Goal: Task Accomplishment & Management: Use online tool/utility

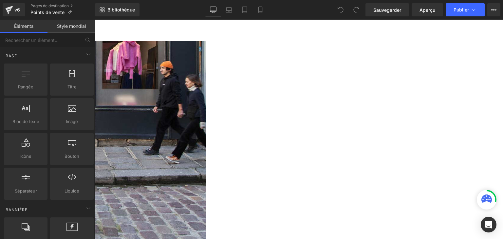
scroll to position [241, 0]
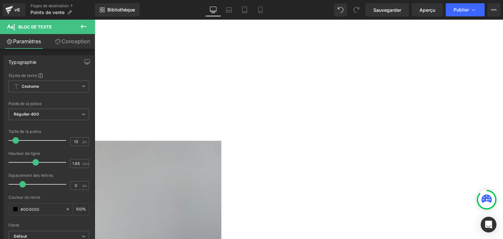
scroll to position [392, 0]
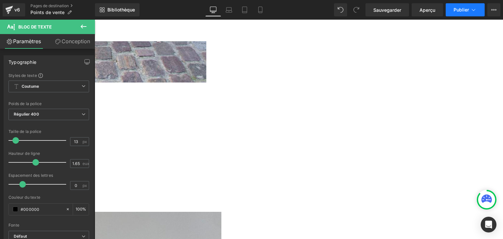
click at [457, 11] on font "Publier" at bounding box center [461, 10] width 15 height 6
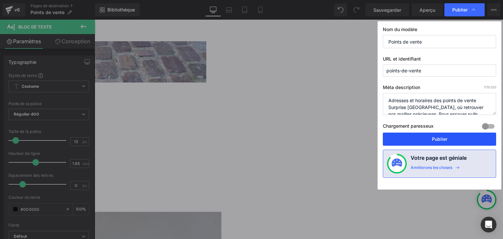
click at [421, 138] on button "Publier" at bounding box center [439, 139] width 113 height 13
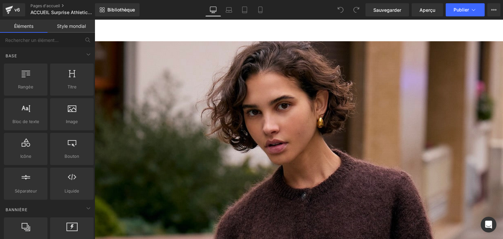
click at [198, 99] on div at bounding box center [299, 129] width 408 height 219
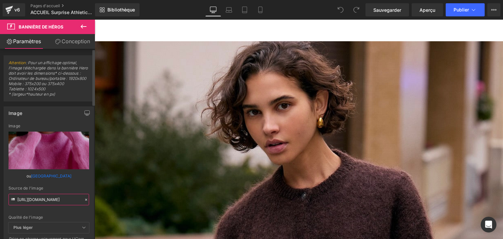
click at [47, 205] on input "https://cdn.shopify.com/s/files/1/2450/1565/files/Jane_pink.jpg?v=1722961722" at bounding box center [49, 199] width 81 height 11
paste input "Com_jane_red_new.jpg?v=1757489775"
type input "https://cdn.shopify.com/s/files/1/2450/1565/files/Com_jane_red_new.jpg?v=175748…"
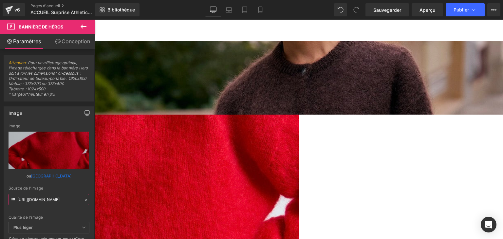
scroll to position [125, 0]
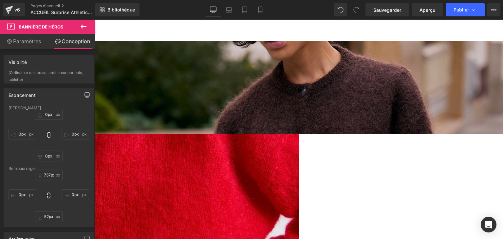
scroll to position [104, 0]
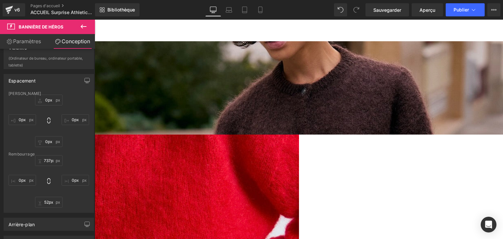
scroll to position [7, 0]
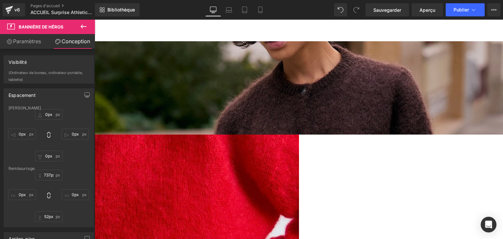
click at [35, 45] on link "Paramètres" at bounding box center [23, 41] width 47 height 15
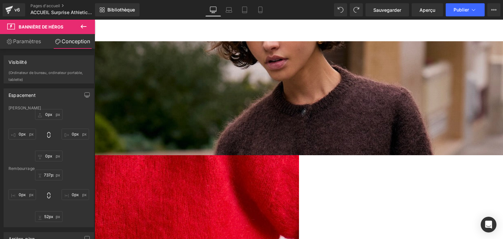
scroll to position [0, 0]
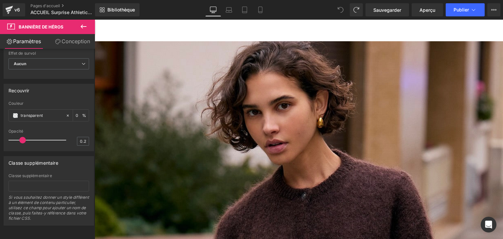
type input "https://cdn.shopify.com/s/files/1/2450/1565/files/Jane_pink.jpg?v=1722961722"
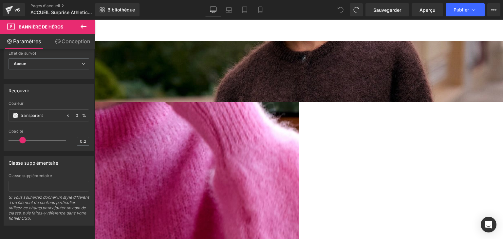
scroll to position [137, 0]
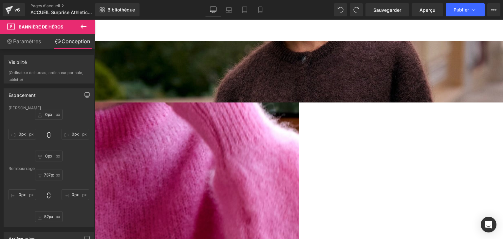
click at [83, 24] on icon at bounding box center [84, 27] width 8 height 8
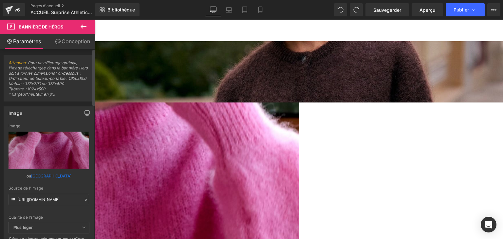
click at [50, 178] on font "Parcourir la galerie" at bounding box center [51, 176] width 40 height 5
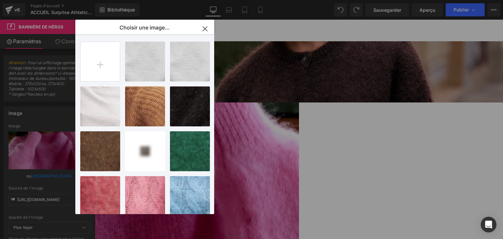
click at [205, 30] on icon "button" at bounding box center [205, 29] width 10 height 10
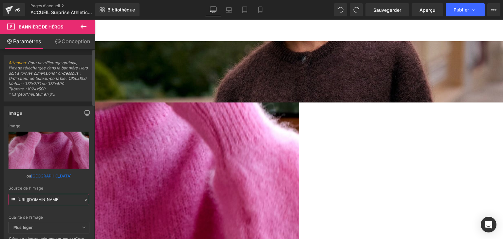
click at [38, 205] on input "https://cdn.shopify.com/s/files/1/2450/1565/files/Jane_pink.jpg?v=1722961722" at bounding box center [49, 199] width 81 height 11
paste input "Com_jane_red_new.jpg?v=1757489775"
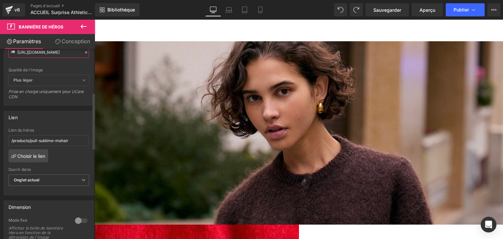
scroll to position [147, 0]
type input "https://cdn.shopify.com/s/files/1/2450/1565/files/Com_jane_red_new.jpg?v=175748…"
click at [27, 162] on link "Choisir le lien" at bounding box center [29, 155] width 40 height 13
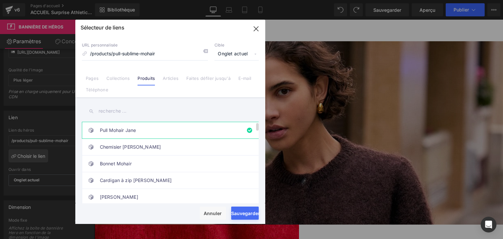
click at [140, 127] on link "Pull Mohair Jane" at bounding box center [172, 130] width 144 height 16
click at [165, 80] on font "Articles" at bounding box center [171, 78] width 16 height 5
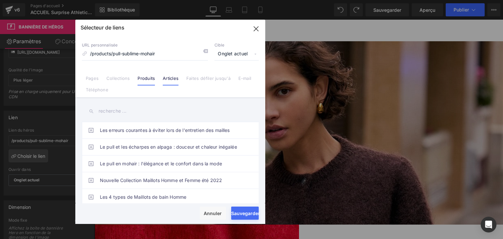
click at [148, 78] on font "Produits" at bounding box center [146, 78] width 17 height 5
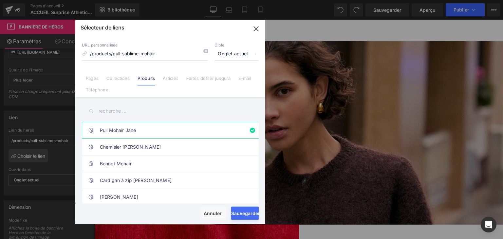
click at [125, 130] on font "Pull Mohair Jane" at bounding box center [118, 130] width 36 height 6
click at [252, 31] on icon "button" at bounding box center [256, 29] width 10 height 10
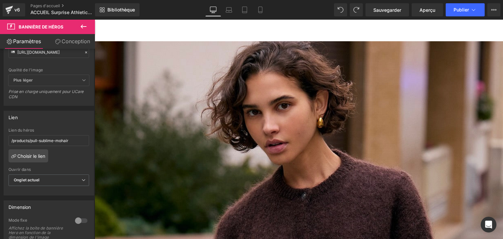
click at [344, 107] on div at bounding box center [299, 129] width 408 height 219
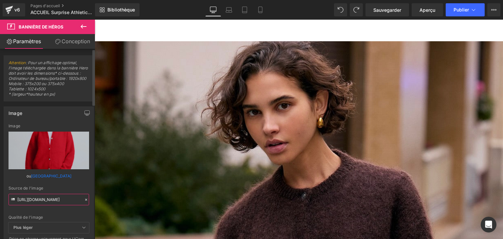
click at [61, 205] on input "https://cdn.shopify.com/s/files/1/2450/1565/files/Com_Olivia_red_2.jpg?v=174211…" at bounding box center [49, 199] width 81 height 11
paste input "Brown_olivia_outside_15ad5d83-f6d0-4541-ab70-63ccadab84ca.jpg?v=1741094634"
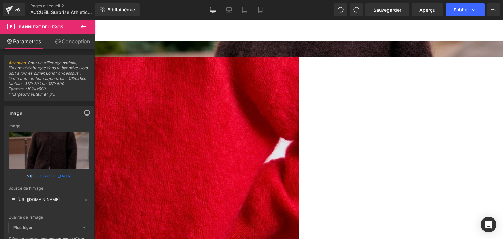
scroll to position [187, 0]
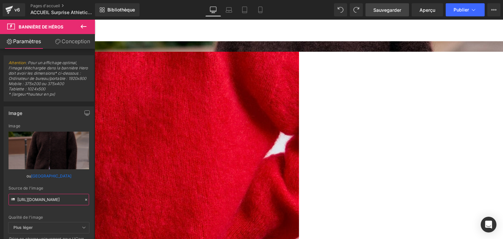
type input "[URL][DOMAIN_NAME]"
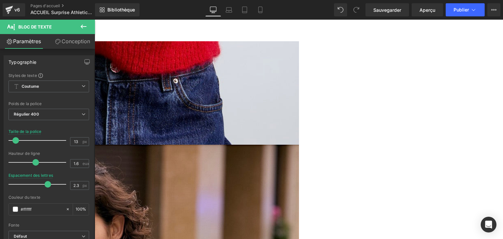
scroll to position [458, 0]
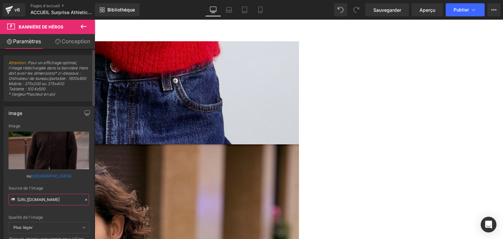
click at [57, 205] on input "[URL][DOMAIN_NAME]" at bounding box center [49, 199] width 81 height 11
paste input "BlueElectriqueJane.jpg?v=1702243592"
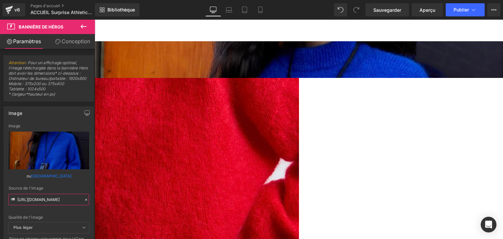
scroll to position [159, 0]
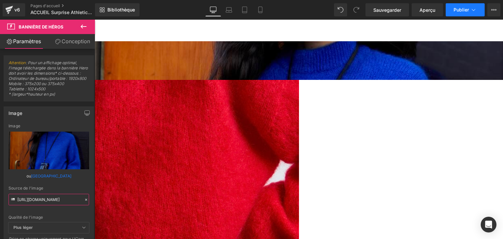
type input "https://cdn.shopify.com/s/files/1/2450/1565/files/BlueElectriqueJane.jpg?v=1702…"
click at [468, 9] on font "Publier" at bounding box center [461, 10] width 15 height 6
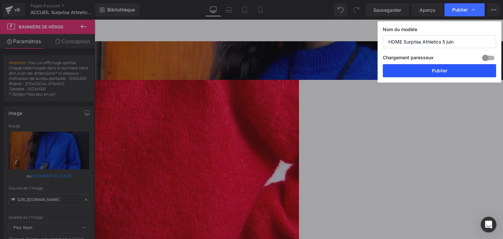
click at [437, 68] on font "Publier" at bounding box center [439, 71] width 15 height 6
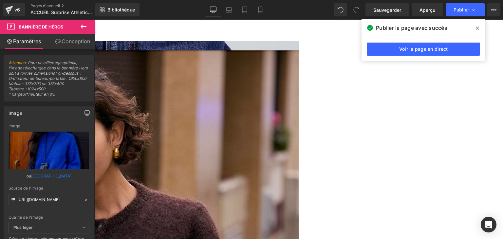
scroll to position [637, 0]
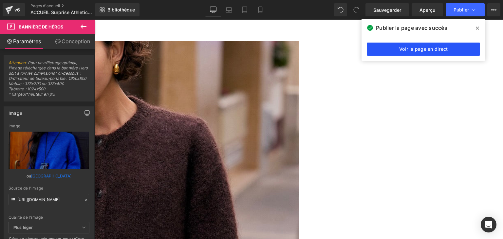
click at [401, 45] on link "Voir la page en direct" at bounding box center [423, 49] width 113 height 13
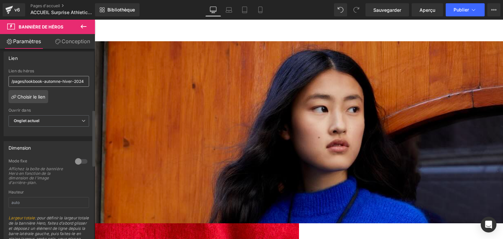
scroll to position [205, 0]
click at [73, 169] on div at bounding box center [81, 163] width 16 height 10
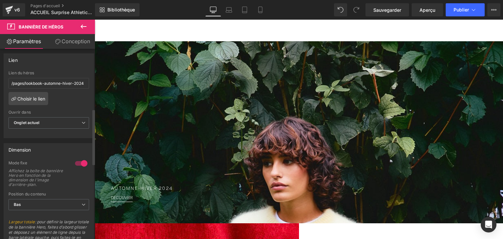
click at [80, 169] on div at bounding box center [81, 163] width 16 height 10
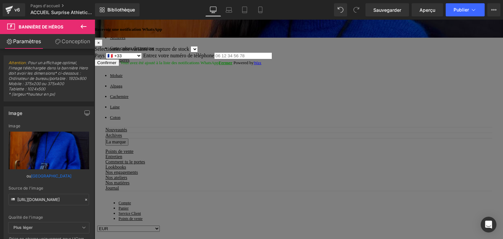
scroll to position [203, 0]
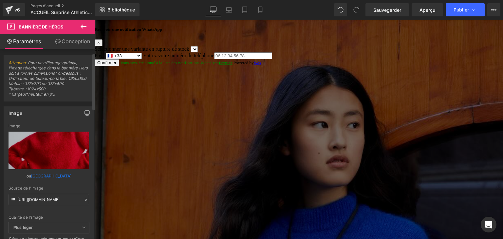
scroll to position [199, 0]
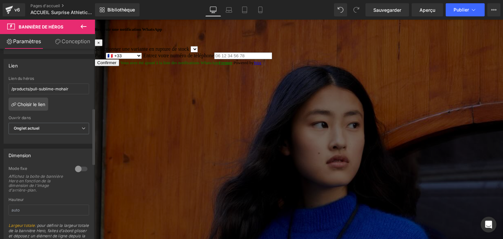
click at [81, 174] on div at bounding box center [81, 169] width 16 height 10
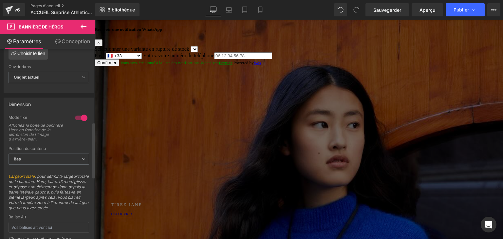
scroll to position [250, 0]
click at [78, 124] on div at bounding box center [81, 118] width 16 height 10
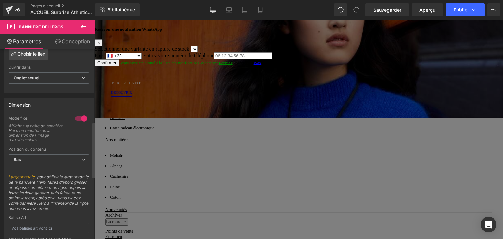
click at [79, 123] on div at bounding box center [81, 118] width 16 height 10
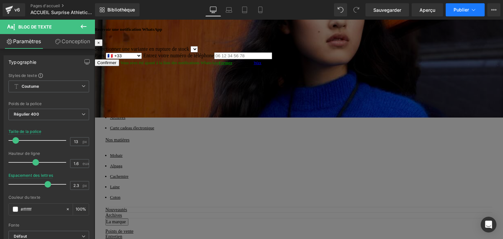
click at [469, 13] on button "Publier" at bounding box center [465, 9] width 39 height 13
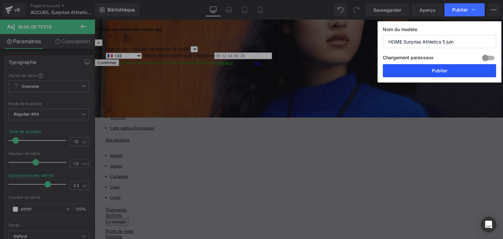
click at [433, 69] on font "Publier" at bounding box center [439, 71] width 15 height 6
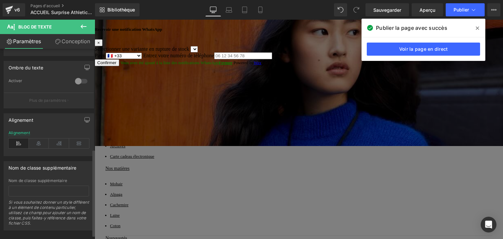
scroll to position [228, 0]
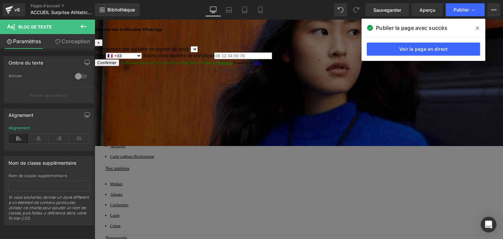
click at [476, 27] on span at bounding box center [477, 28] width 10 height 10
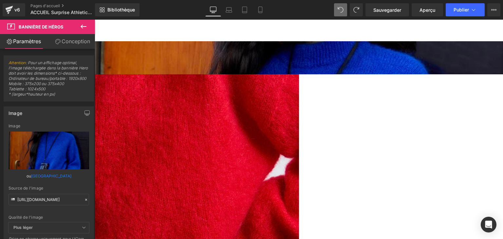
scroll to position [165, 0]
click at [432, 9] on font "Aperçu" at bounding box center [428, 10] width 16 height 6
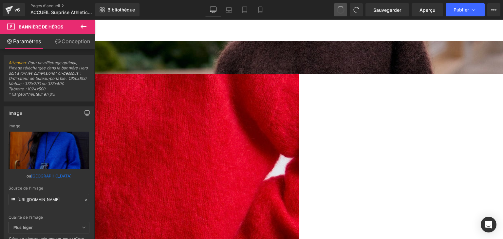
type input "[URL][DOMAIN_NAME]"
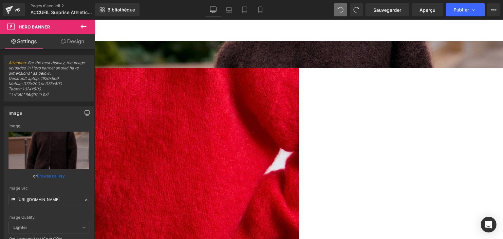
scroll to position [66, 0]
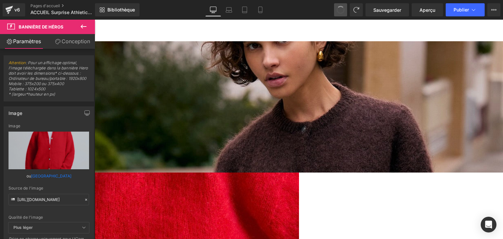
type input "https://cdn.shopify.com/s/files/1/2450/1565/files/Com_Olivia_red_2.jpg?v=174211…"
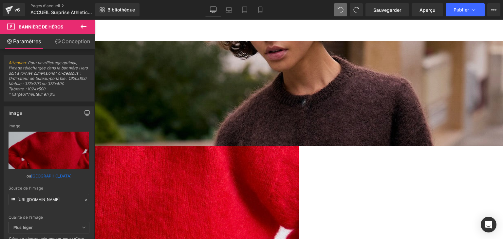
scroll to position [0, 0]
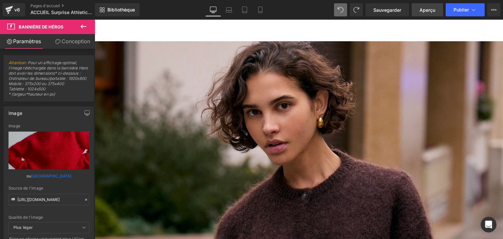
click at [430, 9] on font "Aperçu" at bounding box center [428, 10] width 16 height 6
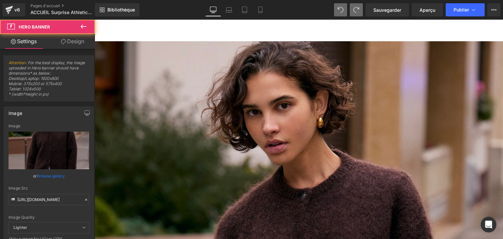
type input "[URL][DOMAIN_NAME]"
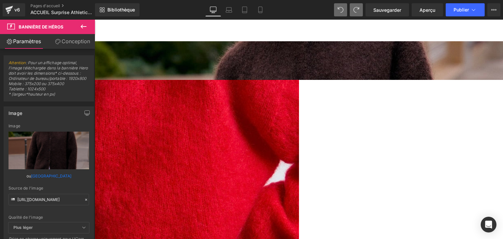
scroll to position [189, 0]
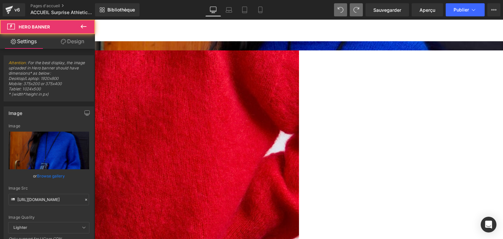
type input "https://cdn.shopify.com/s/files/1/2450/1565/files/BlueElectriqueJane.jpg?v=1702…"
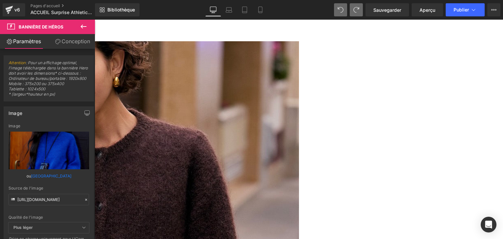
scroll to position [623, 0]
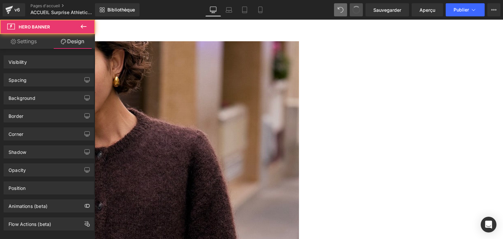
click at [357, 6] on span at bounding box center [356, 9] width 11 height 11
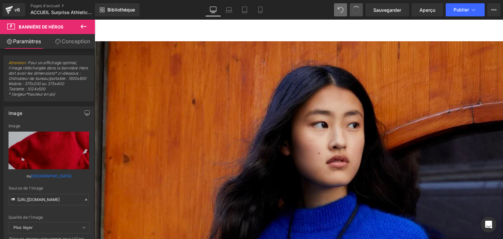
scroll to position [147, 0]
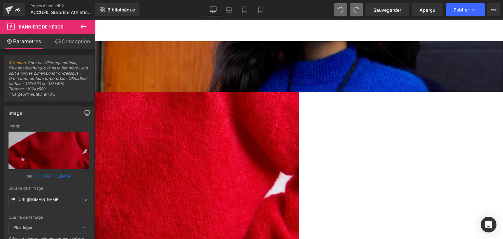
drag, startPoint x: 265, startPoint y: 66, endPoint x: 258, endPoint y: 193, distance: 127.5
click at [258, 193] on div "589px" at bounding box center [95, 164] width 408 height 193
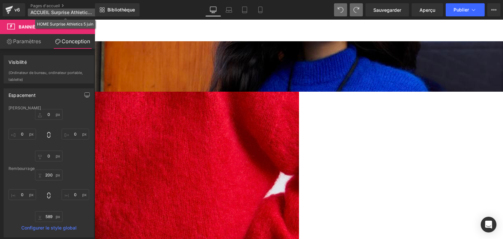
click at [47, 9] on p "ACCUEIL Surprise Athletics 5 juin" at bounding box center [65, 13] width 75 height 8
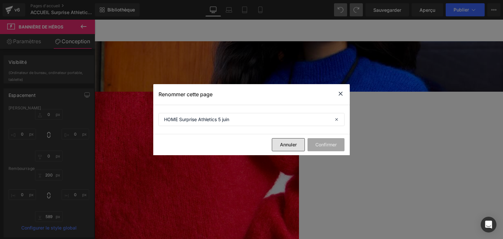
click at [282, 146] on font "Annuler" at bounding box center [288, 145] width 17 height 6
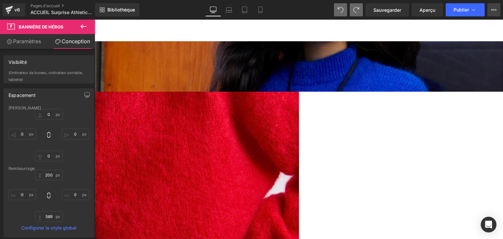
click at [492, 12] on icon at bounding box center [493, 9] width 5 height 5
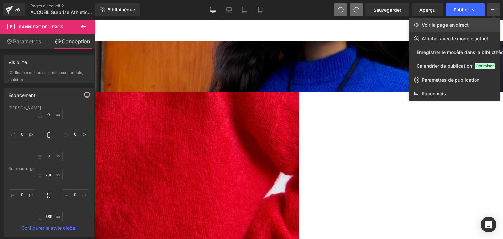
click at [471, 23] on link "Voir la page en direct" at bounding box center [455, 25] width 92 height 14
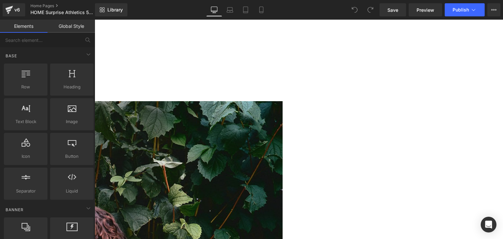
scroll to position [657, 0]
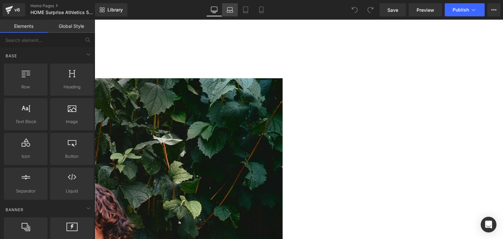
click at [233, 8] on icon at bounding box center [230, 9] width 5 height 3
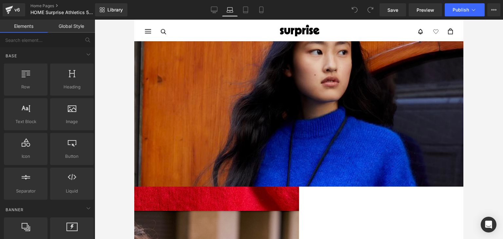
scroll to position [48, 0]
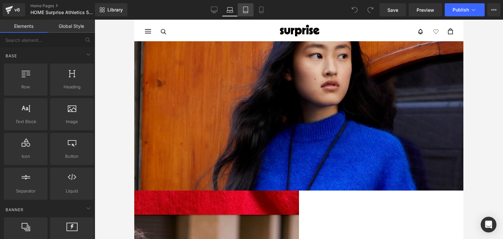
click at [249, 8] on icon at bounding box center [245, 10] width 7 height 7
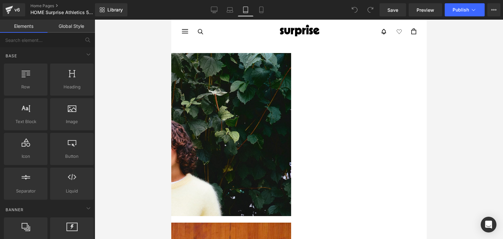
scroll to position [436, 0]
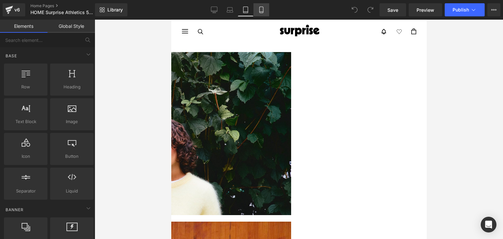
click at [261, 7] on icon at bounding box center [261, 10] width 4 height 6
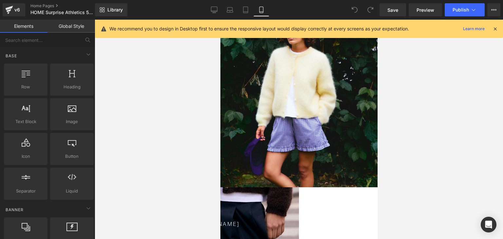
scroll to position [89, 0]
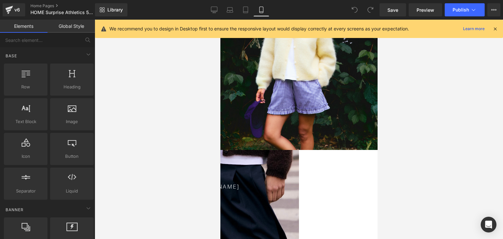
click at [266, 112] on div at bounding box center [298, 40] width 157 height 219
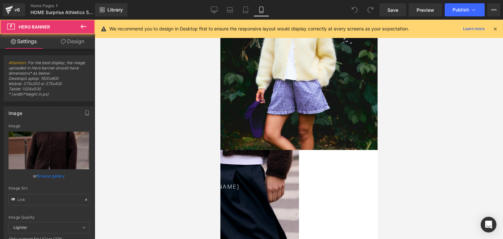
type input "https://cdn.shopify.com/s/files/1/2450/1565/files/Com_Brown_olivia_outside_15ad…"
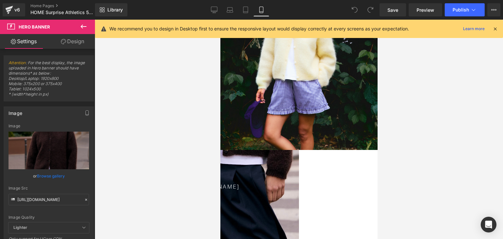
click at [496, 28] on icon at bounding box center [495, 29] width 6 height 6
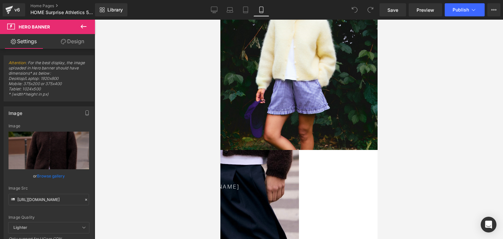
click at [237, 118] on div "CARDIGAN OLIVIA" at bounding box center [220, 152] width 154 height 79
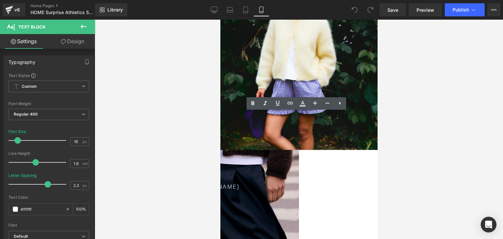
click at [236, 69] on div at bounding box center [298, 40] width 157 height 219
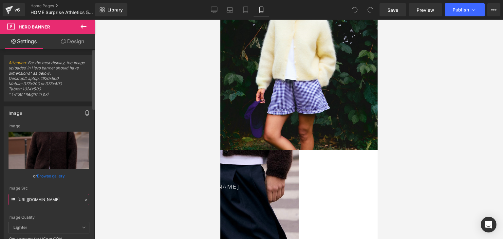
click at [36, 197] on input "https://cdn.shopify.com/s/files/1/2450/1565/files/Com_Brown_olivia_outside_15ad…" at bounding box center [49, 199] width 81 height 11
paste input "jane_red_new.jpg?v=1757489775"
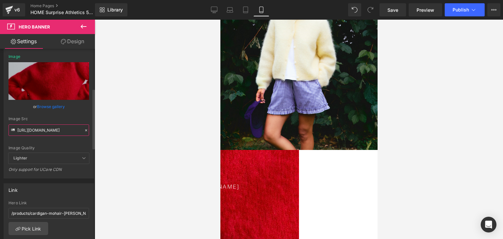
scroll to position [153, 0]
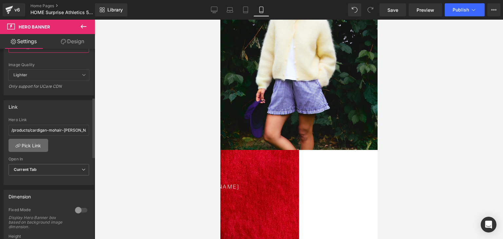
type input "https://cdn.shopify.com/s/files/1/2450/1565/files/Com_jane_red_new.jpg?v=175748…"
click at [31, 144] on link "Pick Link" at bounding box center [29, 145] width 40 height 13
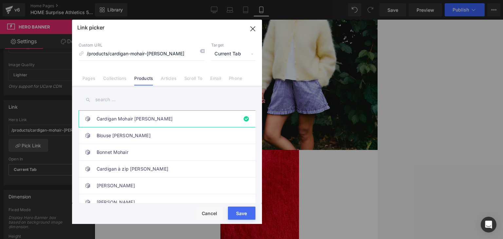
click at [109, 103] on input "text" at bounding box center [167, 99] width 177 height 15
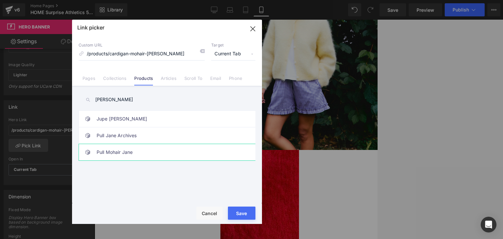
type input "jane"
click at [121, 150] on link "Pull Mohair Jane" at bounding box center [169, 152] width 144 height 16
type input "/products/pull-sublime-mohair"
click at [241, 213] on div "Rendering Content" at bounding box center [252, 213] width 40 height 7
click at [230, 185] on div "Cardigan Mohair Olivia Blouse Rosie Bonnet Mohair Cardigan à zip Lou Cardigan A…" at bounding box center [168, 157] width 179 height 95
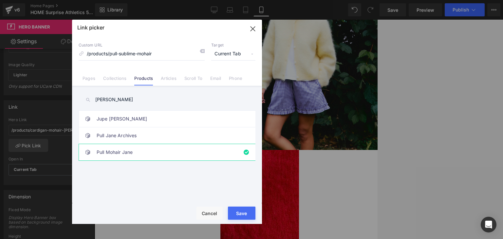
click at [237, 212] on div "Rendering Content" at bounding box center [252, 213] width 40 height 7
click at [242, 218] on button "Save" at bounding box center [242, 213] width 28 height 13
type input "/products/pull-sublime-mohair"
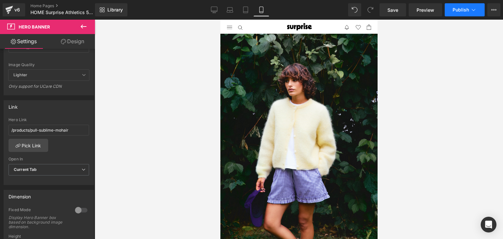
click at [453, 12] on span "Publish" at bounding box center [461, 9] width 16 height 5
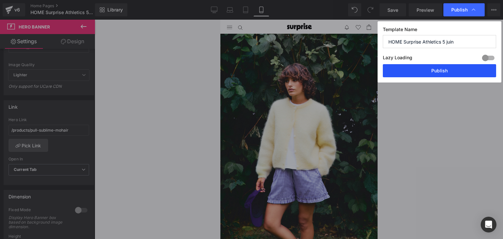
click at [452, 70] on button "Publish" at bounding box center [439, 70] width 113 height 13
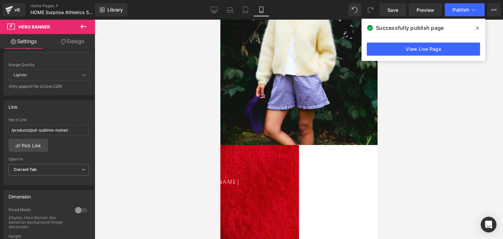
scroll to position [94, 0]
click at [290, 181] on p "CARDIGAN OLIVIA" at bounding box center [220, 182] width 141 height 9
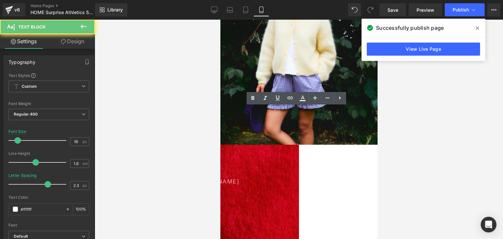
click at [290, 181] on p "CARDIGAN [PERSON_NAME]" at bounding box center [220, 182] width 141 height 9
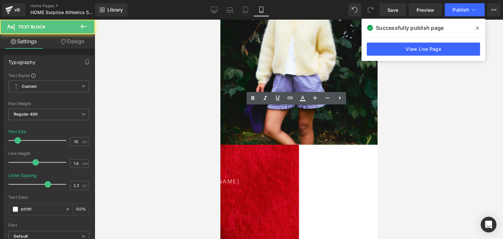
click at [290, 181] on p "CARDIGAN [PERSON_NAME]" at bounding box center [220, 182] width 141 height 9
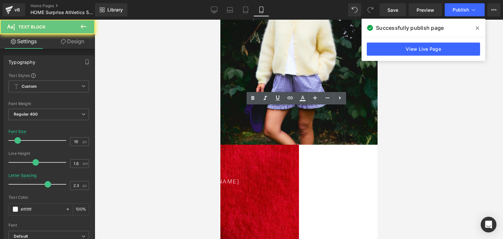
click at [290, 181] on p "CARDIGAN [PERSON_NAME]" at bounding box center [220, 182] width 141 height 9
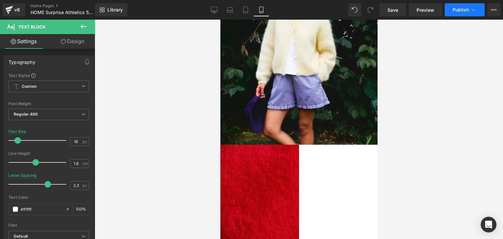
click at [460, 13] on button "Publish" at bounding box center [465, 9] width 40 height 13
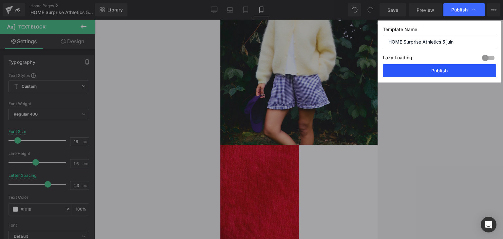
click at [447, 68] on button "Publish" at bounding box center [439, 70] width 113 height 13
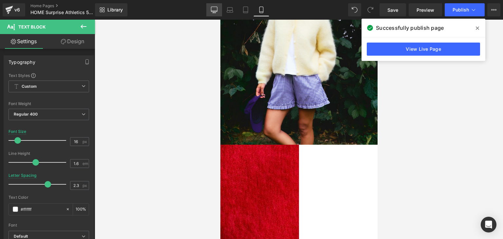
click at [219, 10] on link "Desktop" at bounding box center [214, 9] width 16 height 13
type input "13"
type input "100"
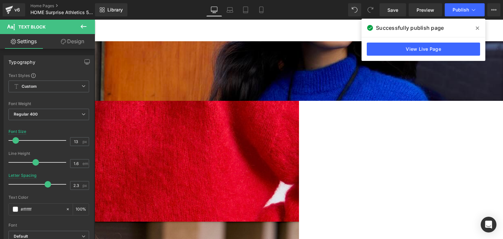
scroll to position [0, 0]
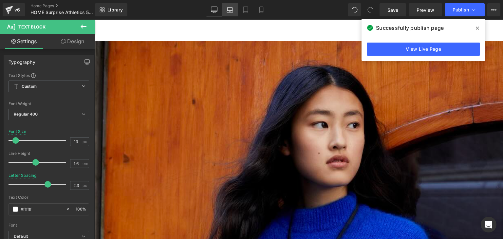
click at [227, 9] on icon at bounding box center [230, 10] width 7 height 7
type input "10"
type input "0"
type input "100"
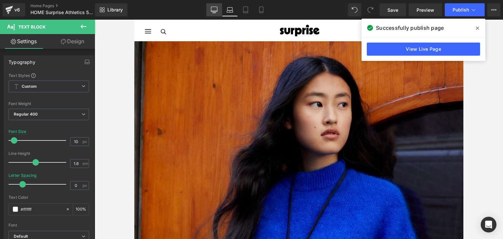
click at [213, 4] on link "Desktop" at bounding box center [214, 9] width 16 height 13
type input "13"
type input "2.3"
type input "100"
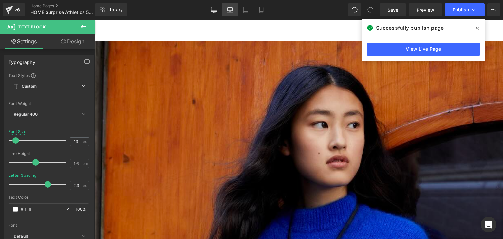
click at [232, 11] on icon at bounding box center [230, 10] width 7 height 7
type input "10"
type input "0"
type input "100"
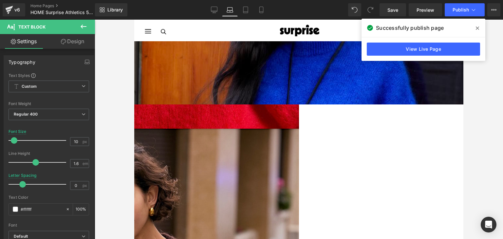
scroll to position [134, 0]
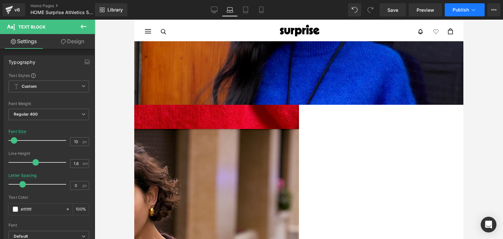
click at [460, 11] on span "Publish" at bounding box center [461, 9] width 16 height 5
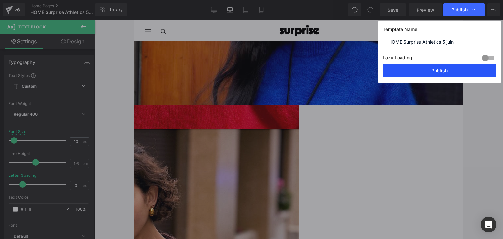
click at [427, 69] on button "Publish" at bounding box center [439, 70] width 113 height 13
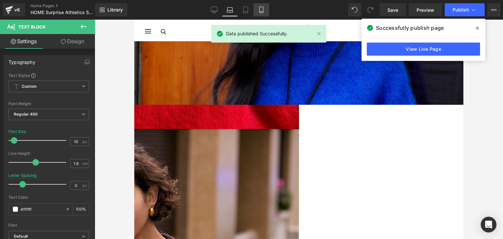
click at [256, 9] on link "Mobile" at bounding box center [261, 9] width 16 height 13
type input "16"
type input "2.3"
type input "100"
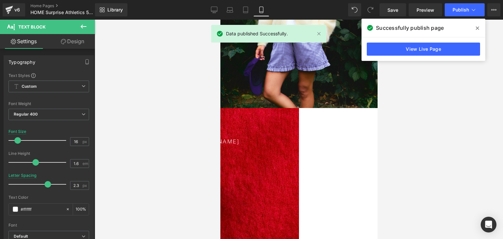
scroll to position [177, 0]
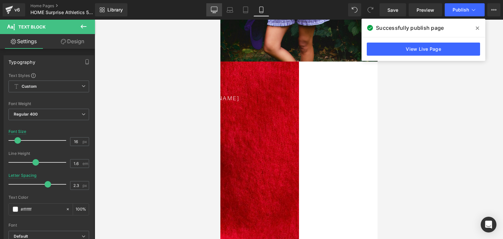
click at [220, 12] on link "Desktop" at bounding box center [214, 9] width 16 height 13
type input "13"
type input "100"
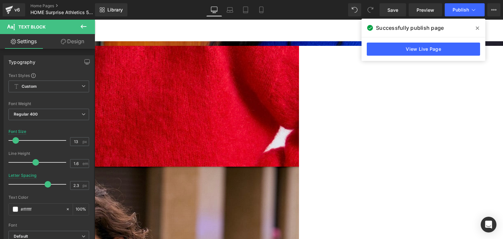
scroll to position [192, 0]
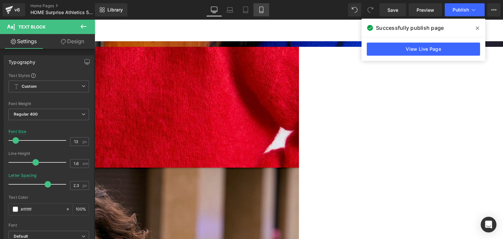
click at [263, 13] on link "Mobile" at bounding box center [261, 9] width 16 height 13
type input "16"
type input "100"
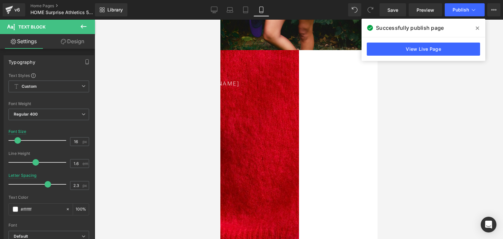
scroll to position [148, 0]
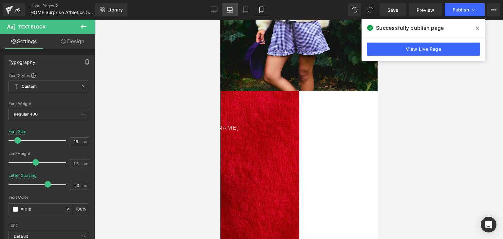
click at [223, 13] on link "Laptop" at bounding box center [230, 9] width 16 height 13
type input "10"
type input "0"
type input "100"
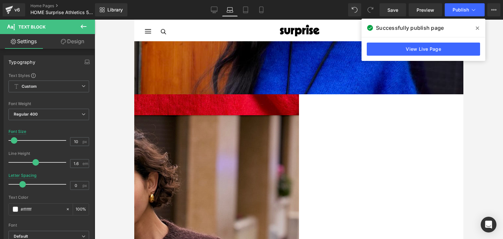
scroll to position [105, 0]
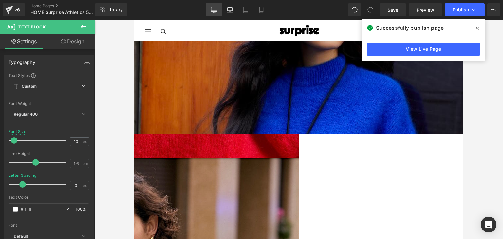
click at [208, 12] on link "Desktop" at bounding box center [214, 9] width 16 height 13
type input "13"
type input "2.3"
type input "100"
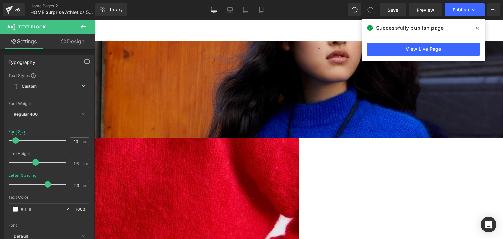
scroll to position [192, 0]
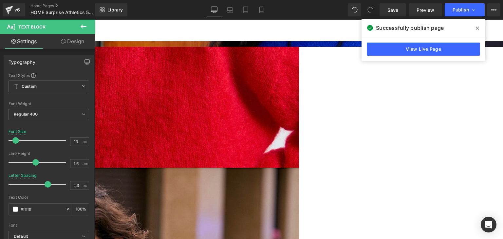
click at [477, 29] on icon at bounding box center [477, 28] width 3 height 3
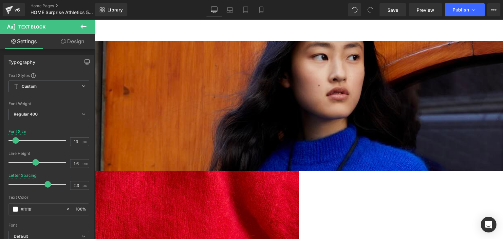
scroll to position [67, 0]
click at [264, 8] on icon at bounding box center [261, 10] width 7 height 7
type input "16"
type input "100"
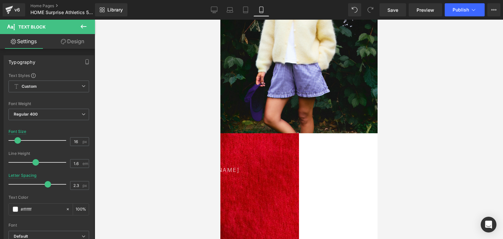
scroll to position [106, 0]
click at [231, 9] on icon at bounding box center [230, 10] width 7 height 7
type input "10"
type input "0"
type input "100"
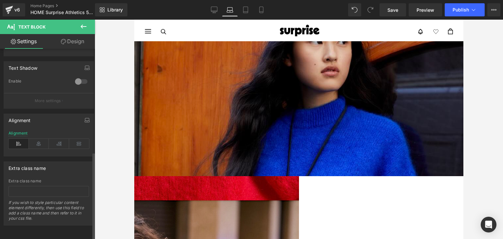
scroll to position [223, 0]
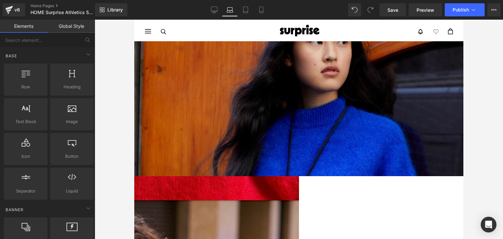
drag, startPoint x: 606, startPoint y: 112, endPoint x: 349, endPoint y: 142, distance: 258.8
click at [134, 20] on icon at bounding box center [134, 20] width 0 height 0
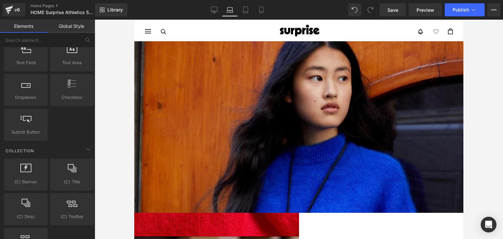
scroll to position [21, 0]
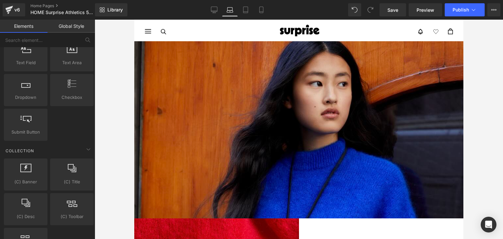
click at [478, 102] on div at bounding box center [299, 129] width 408 height 219
click at [266, 9] on link "Mobile" at bounding box center [261, 9] width 16 height 13
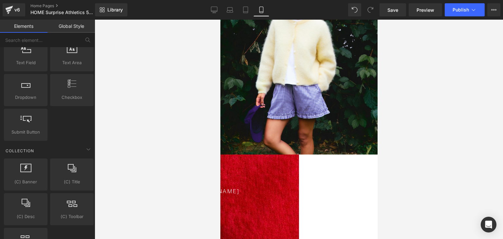
scroll to position [105, 0]
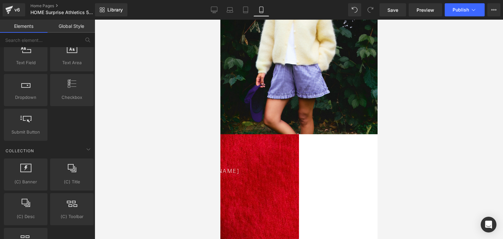
click at [428, 111] on div at bounding box center [299, 129] width 408 height 219
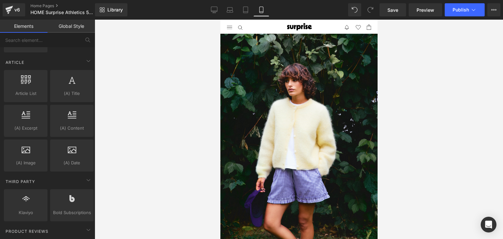
scroll to position [1130, 0]
click at [247, 13] on icon at bounding box center [245, 10] width 5 height 6
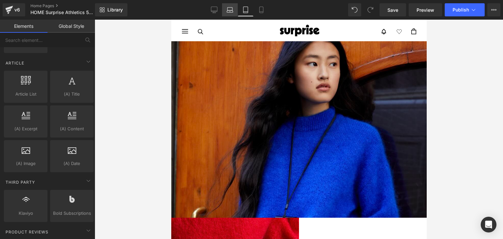
click at [229, 12] on icon at bounding box center [230, 11] width 6 height 2
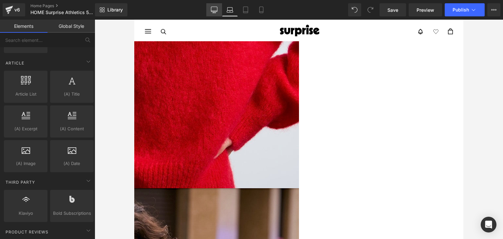
click at [215, 9] on icon at bounding box center [214, 10] width 7 height 7
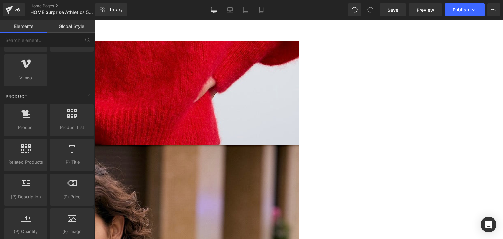
scroll to position [452, 0]
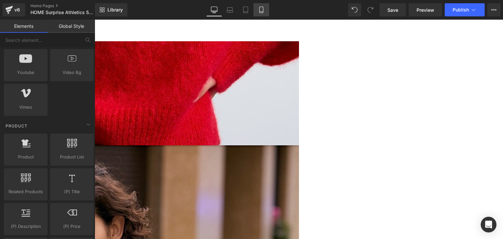
click at [264, 15] on link "Mobile" at bounding box center [261, 9] width 16 height 13
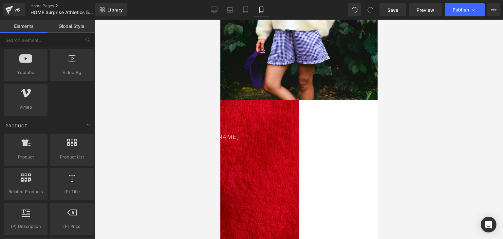
scroll to position [140, 0]
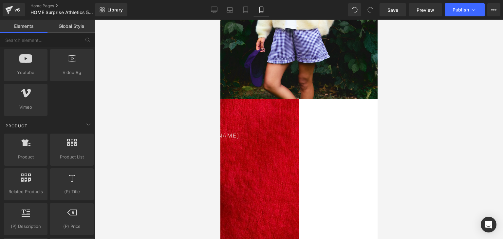
click at [432, 104] on div at bounding box center [299, 129] width 408 height 219
click at [290, 135] on p "CARDIGAN [PERSON_NAME]" at bounding box center [220, 136] width 141 height 9
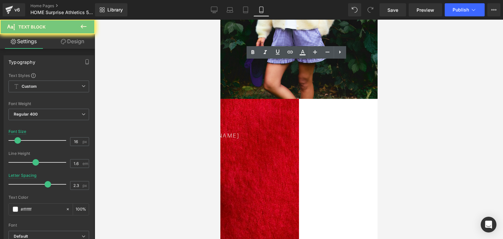
click at [290, 135] on p "CARDIGAN [PERSON_NAME]" at bounding box center [220, 136] width 141 height 9
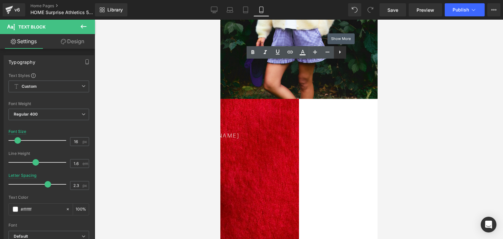
click at [338, 54] on icon at bounding box center [340, 52] width 8 height 8
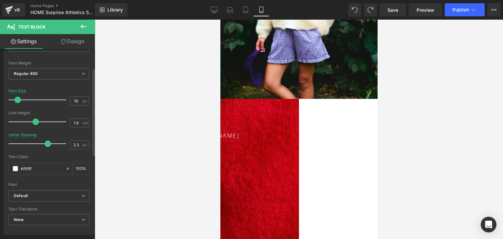
scroll to position [0, 0]
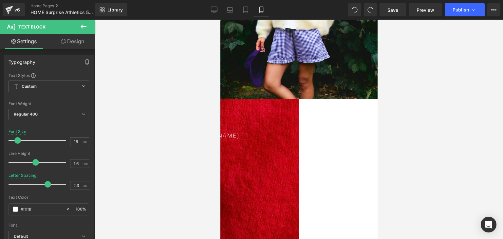
click at [79, 39] on link "Design" at bounding box center [72, 41] width 47 height 15
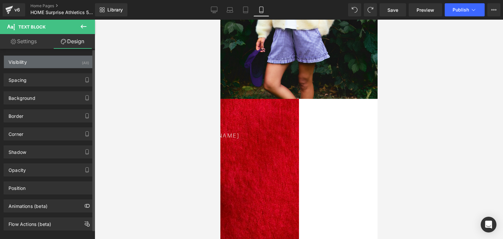
click at [64, 60] on div "Visibility (All)" at bounding box center [49, 62] width 90 height 12
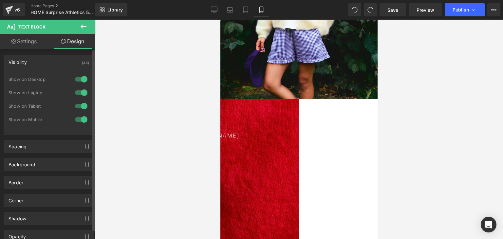
click at [80, 78] on div at bounding box center [81, 79] width 16 height 10
click at [78, 91] on div at bounding box center [81, 92] width 16 height 10
click at [81, 103] on div at bounding box center [81, 106] width 16 height 10
click at [290, 137] on p "CARDIGAN [PERSON_NAME]" at bounding box center [220, 136] width 141 height 9
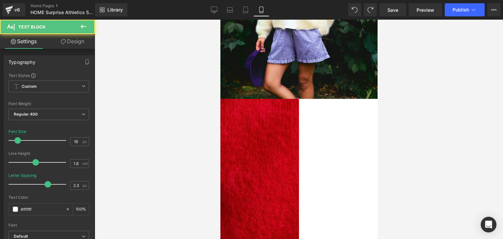
click at [290, 134] on p "CARDIGAN JANE" at bounding box center [220, 136] width 141 height 9
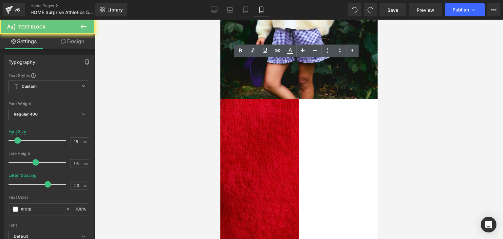
click at [290, 134] on p "CARDIGAN JANE" at bounding box center [220, 136] width 141 height 9
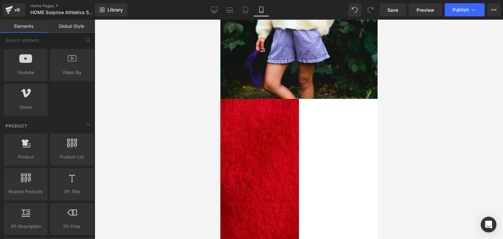
click at [466, 138] on div at bounding box center [299, 129] width 408 height 219
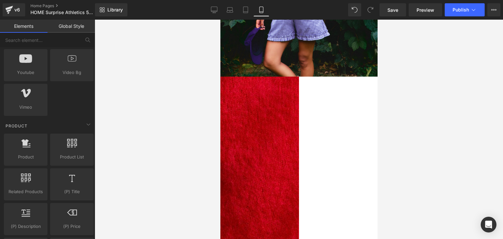
scroll to position [177, 0]
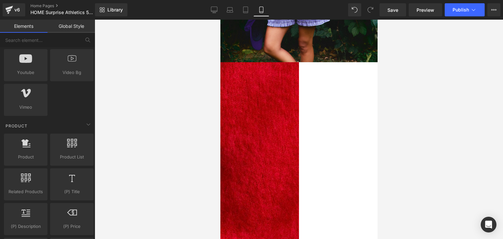
click at [291, 105] on div at bounding box center [220, 106] width 154 height 2
click at [290, 102] on p "PULL [PERSON_NAME]" at bounding box center [220, 99] width 141 height 9
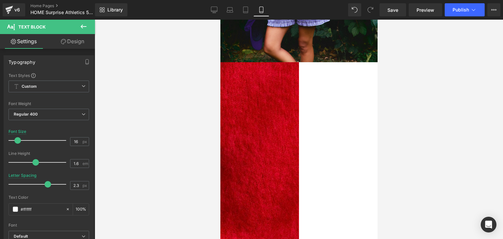
click at [66, 45] on link "Design" at bounding box center [72, 41] width 47 height 15
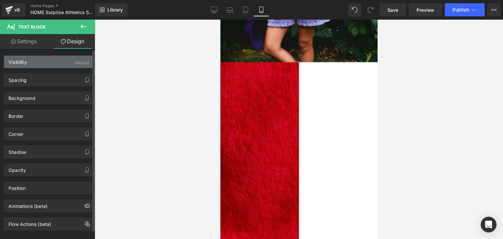
click at [42, 64] on div "Visibility (Mobile)" at bounding box center [49, 62] width 90 height 12
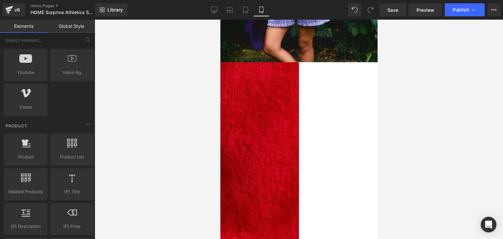
click at [172, 141] on div at bounding box center [299, 129] width 408 height 219
click at [406, 88] on div at bounding box center [299, 129] width 408 height 219
click at [290, 99] on p "PULL [PERSON_NAME]" at bounding box center [220, 99] width 141 height 9
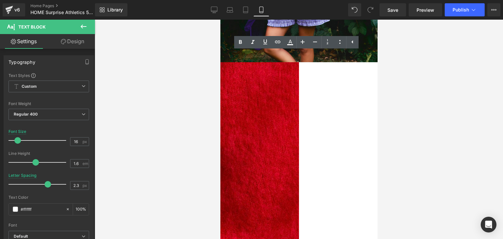
click at [172, 57] on div at bounding box center [299, 129] width 408 height 219
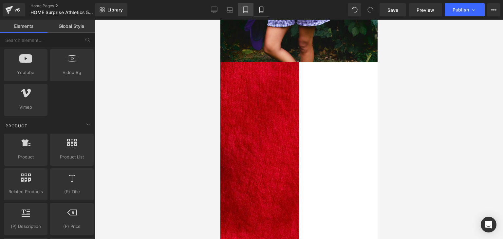
click at [247, 12] on icon at bounding box center [245, 12] width 5 height 0
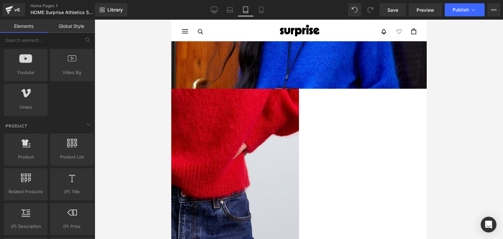
scroll to position [0, 0]
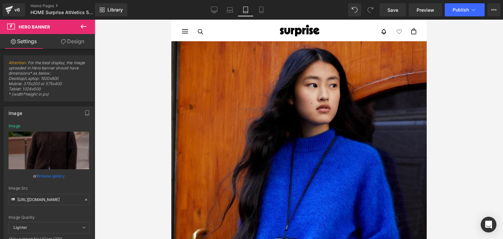
drag, startPoint x: 341, startPoint y: 158, endPoint x: 341, endPoint y: 219, distance: 61.6
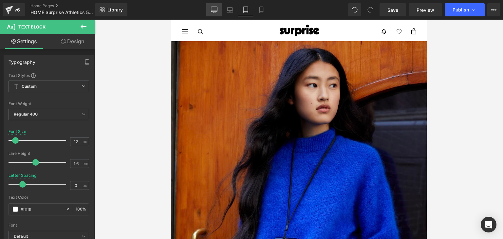
click at [217, 12] on icon at bounding box center [214, 10] width 7 height 7
type input "11"
type input "100"
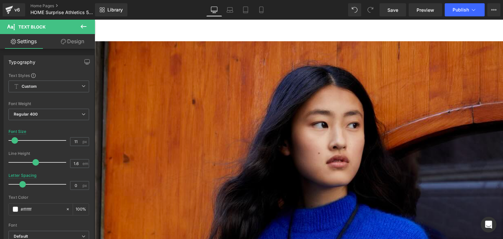
scroll to position [114, 0]
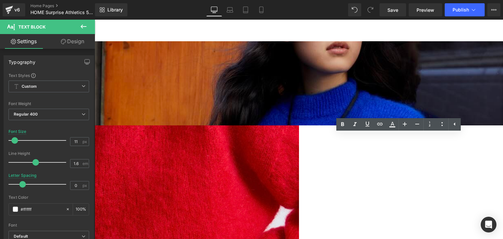
click at [360, 125] on div at bounding box center [299, 15] width 408 height 219
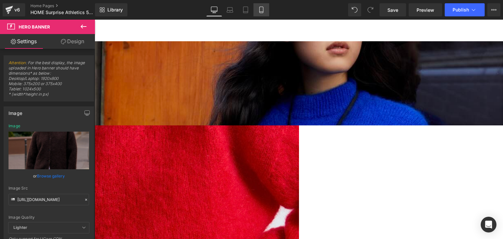
click at [265, 8] on link "Mobile" at bounding box center [261, 9] width 16 height 13
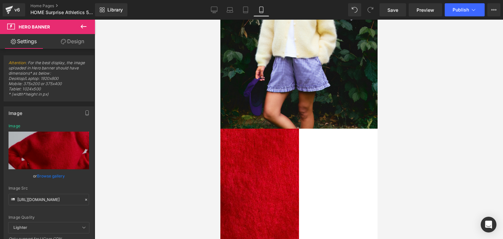
type input "https://cdn.shopify.com/s/files/1/2450/1565/files/Com_jane_red_new.jpg?v=175748…"
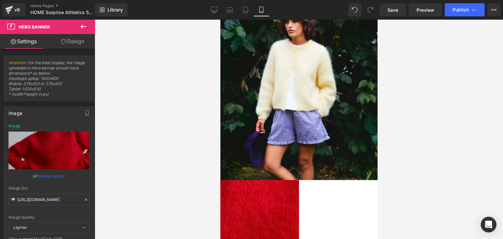
scroll to position [0, 0]
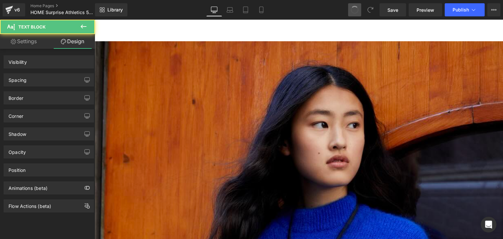
click at [354, 7] on span at bounding box center [355, 10] width 10 height 10
click at [354, 7] on span at bounding box center [354, 9] width 11 height 11
click at [354, 7] on span at bounding box center [355, 10] width 10 height 10
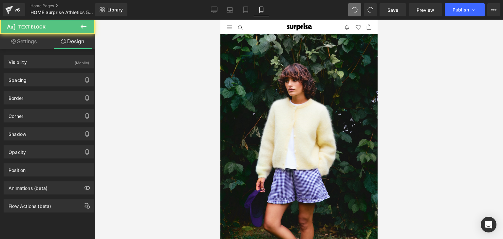
scroll to position [107, 0]
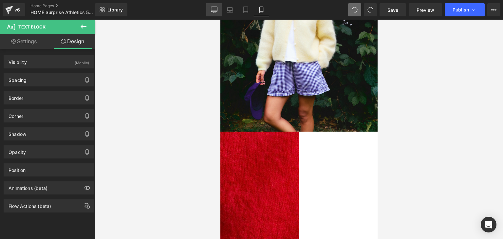
click at [212, 11] on icon at bounding box center [214, 9] width 6 height 5
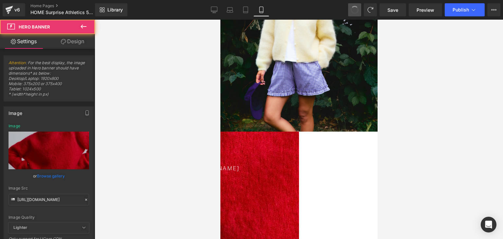
type input "/products/cardigan-mohair-olivia"
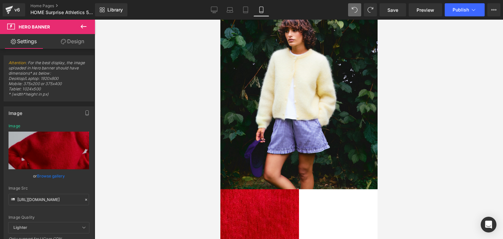
scroll to position [0, 0]
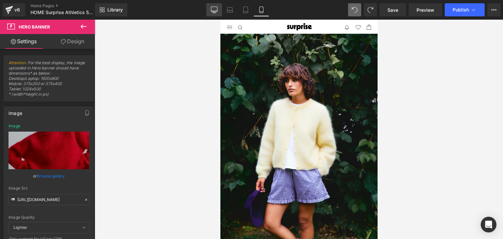
click at [217, 11] on icon at bounding box center [214, 10] width 7 height 7
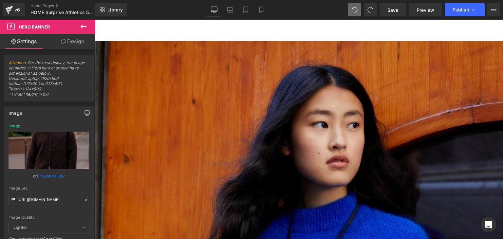
type input "https://cdn.shopify.com/s/files/1/2450/1565/files/Com_Brown_olivia_outside_15ad…"
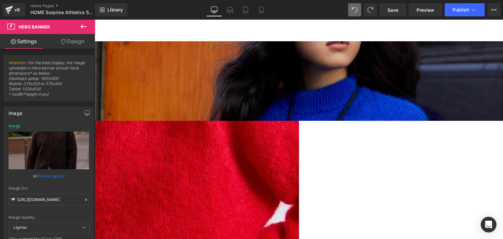
scroll to position [139, 0]
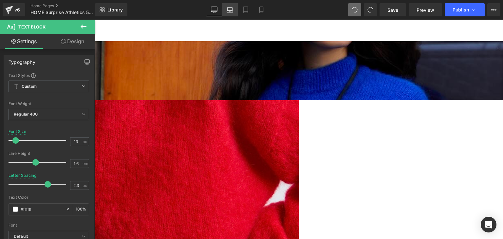
click at [234, 11] on link "Laptop" at bounding box center [230, 9] width 16 height 13
type input "10"
type input "0"
type input "100"
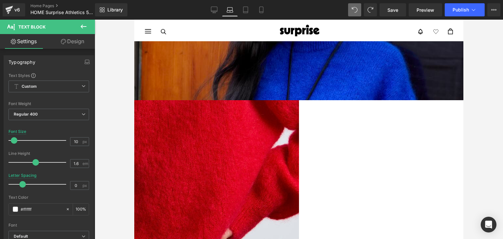
scroll to position [52, 0]
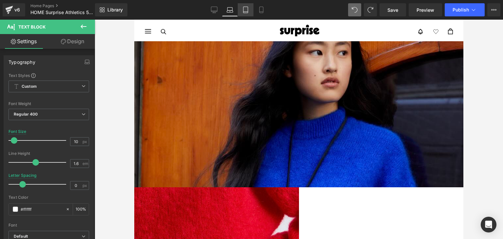
click at [251, 9] on link "Tablet" at bounding box center [246, 9] width 16 height 13
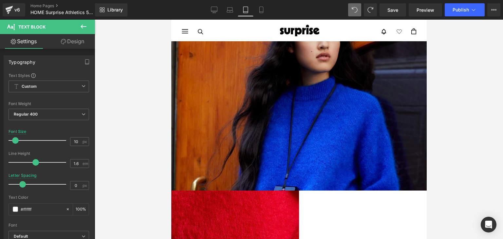
type input "12"
type input "100"
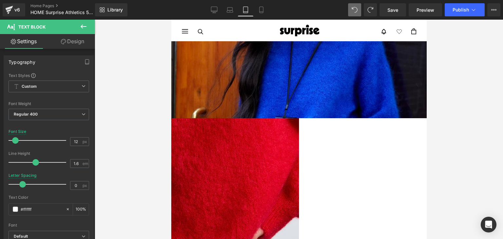
scroll to position [126, 0]
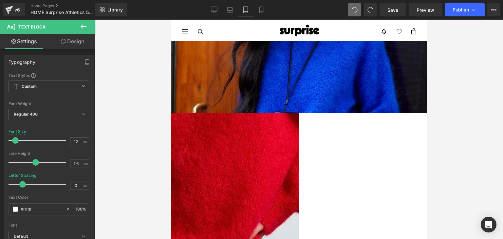
click at [324, 103] on div at bounding box center [298, 3] width 255 height 219
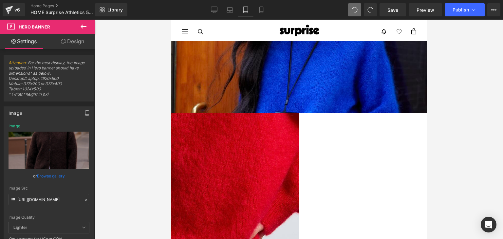
drag, startPoint x: 345, startPoint y: 154, endPoint x: 341, endPoint y: 92, distance: 61.7
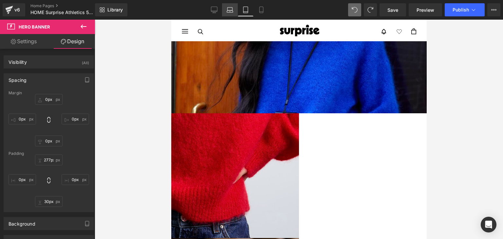
click at [225, 11] on link "Laptop" at bounding box center [230, 9] width 16 height 13
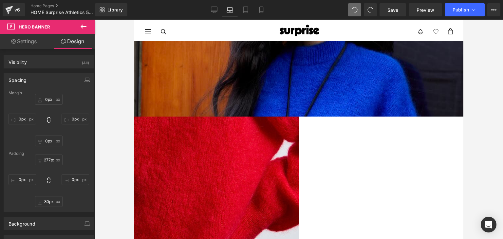
type input "358px"
type input "50px"
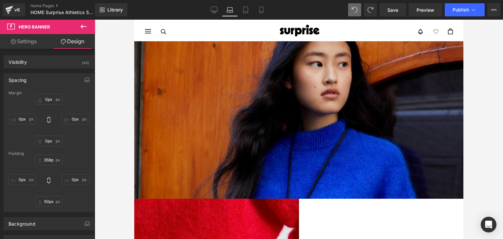
scroll to position [38, 0]
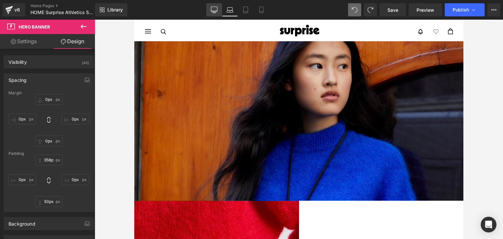
click at [210, 10] on link "Desktop" at bounding box center [214, 9] width 16 height 13
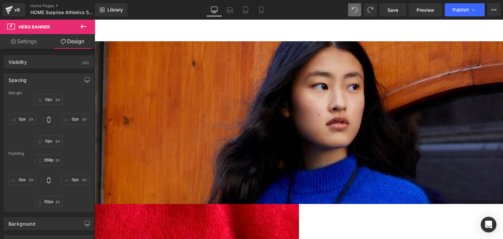
type input "624px"
type input "52px"
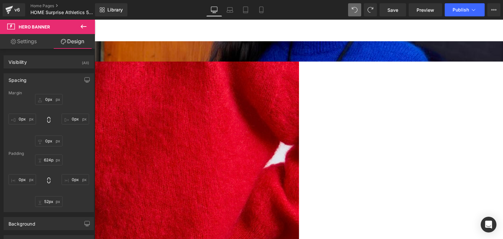
scroll to position [177, 0]
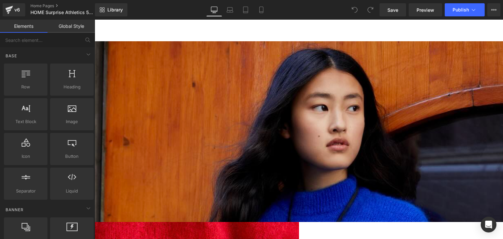
scroll to position [144, 0]
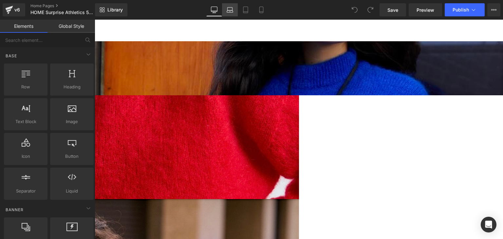
click at [233, 7] on icon at bounding box center [230, 10] width 7 height 7
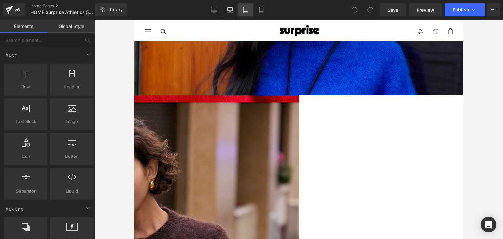
click at [245, 12] on icon at bounding box center [245, 10] width 7 height 7
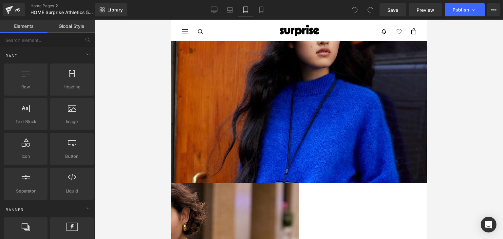
scroll to position [56, 0]
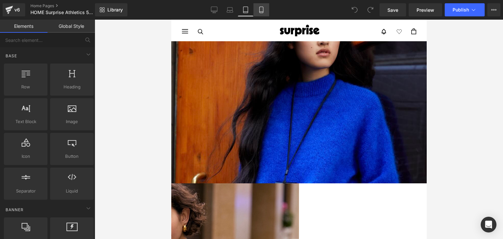
click at [263, 6] on link "Mobile" at bounding box center [261, 9] width 16 height 13
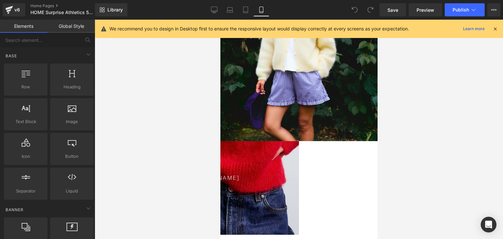
scroll to position [98, 0]
click at [290, 177] on p "CARDIGAN OLIVIA" at bounding box center [220, 178] width 141 height 9
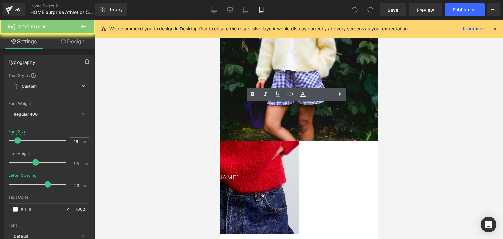
click at [290, 177] on p "CARDIGAN OLIVIA" at bounding box center [220, 178] width 141 height 9
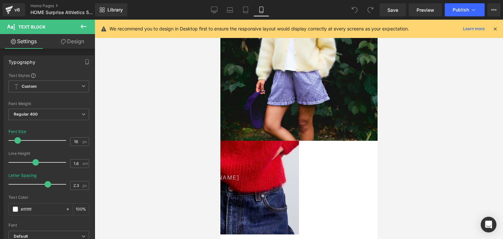
click at [75, 44] on link "Design" at bounding box center [72, 41] width 47 height 15
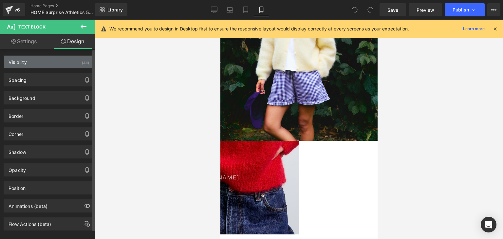
click at [69, 58] on div "Visibility (All)" at bounding box center [49, 62] width 90 height 12
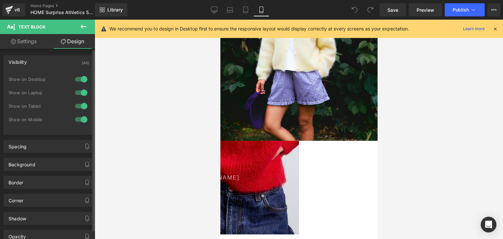
click at [79, 77] on div at bounding box center [81, 79] width 16 height 10
click at [81, 93] on div at bounding box center [81, 92] width 16 height 10
click at [83, 107] on div at bounding box center [81, 106] width 16 height 10
click at [282, 177] on p "CARDIGAN OLIVIA" at bounding box center [220, 178] width 141 height 9
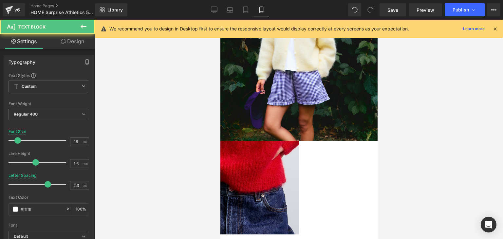
click at [290, 178] on p "PULL OLIVIA" at bounding box center [220, 178] width 141 height 9
click at [290, 178] on p "PULL JANE" at bounding box center [220, 178] width 141 height 9
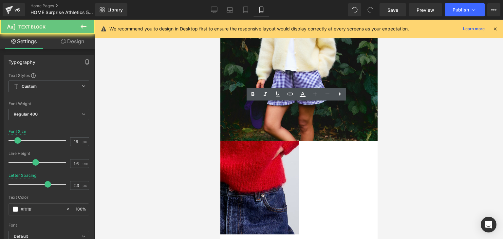
click at [290, 178] on p "PULL JANE" at bounding box center [220, 178] width 141 height 9
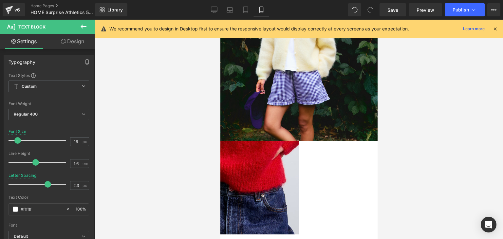
click at [78, 41] on link "Design" at bounding box center [72, 41] width 47 height 15
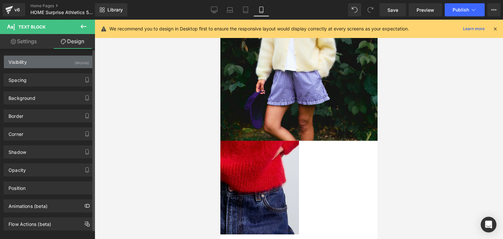
click at [60, 60] on div "Visibility (Mobile)" at bounding box center [49, 62] width 90 height 12
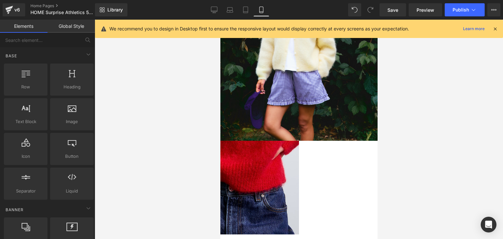
click at [130, 92] on div at bounding box center [299, 129] width 408 height 219
click at [245, 8] on icon at bounding box center [245, 10] width 7 height 7
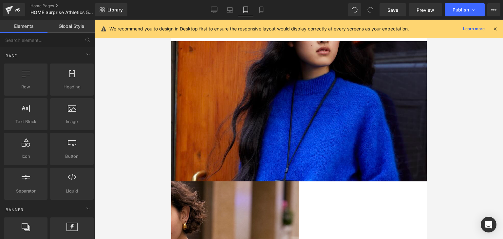
scroll to position [0, 0]
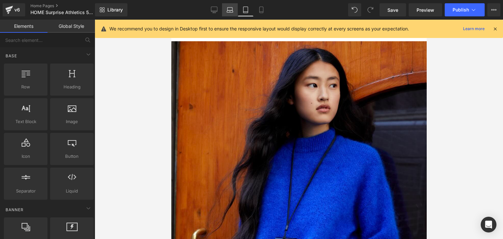
click at [230, 4] on link "Laptop" at bounding box center [230, 9] width 16 height 13
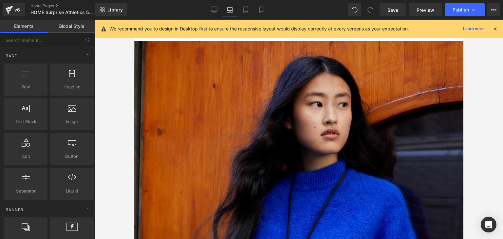
scroll to position [21, 0]
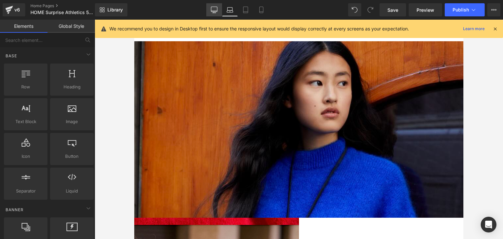
click at [213, 6] on link "Desktop" at bounding box center [214, 9] width 16 height 13
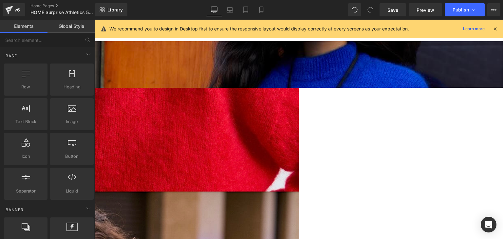
scroll to position [151, 0]
click at [265, 6] on link "Mobile" at bounding box center [261, 9] width 16 height 13
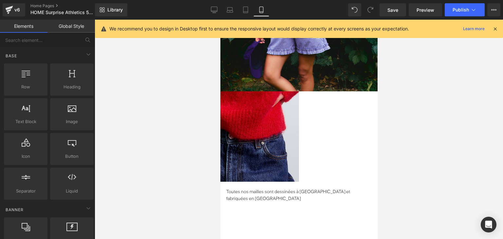
scroll to position [313, 0]
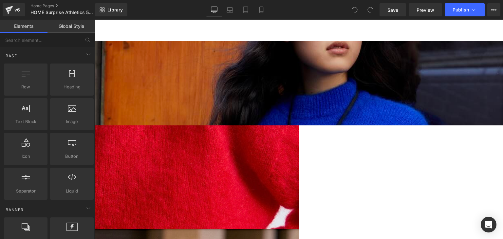
scroll to position [114, 0]
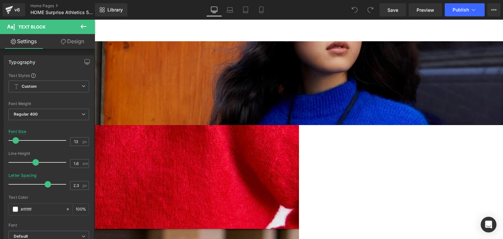
click at [76, 41] on link "Design" at bounding box center [72, 41] width 47 height 15
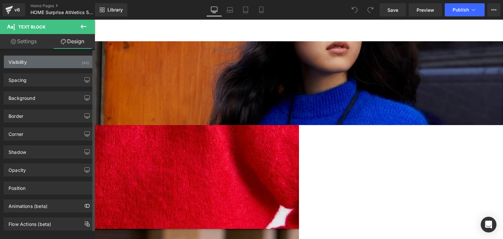
click at [56, 65] on div "Visibility (All)" at bounding box center [49, 62] width 90 height 12
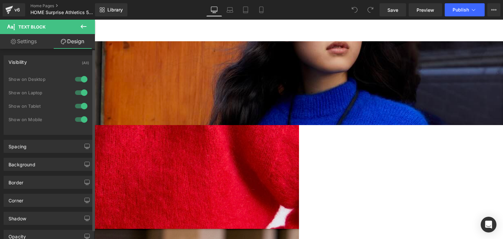
click at [77, 120] on div at bounding box center [81, 119] width 16 height 10
click at [233, 8] on icon at bounding box center [230, 10] width 7 height 7
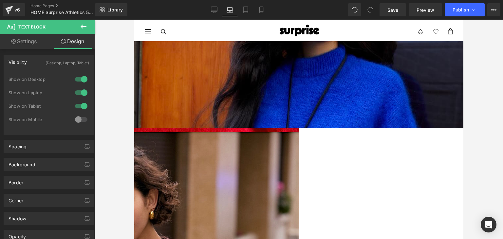
scroll to position [64, 0]
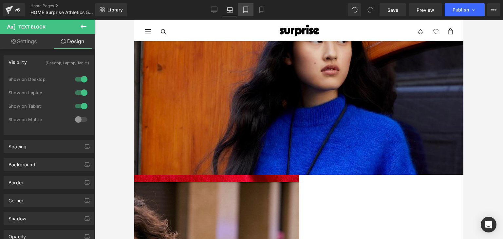
click at [249, 8] on link "Tablet" at bounding box center [246, 9] width 16 height 13
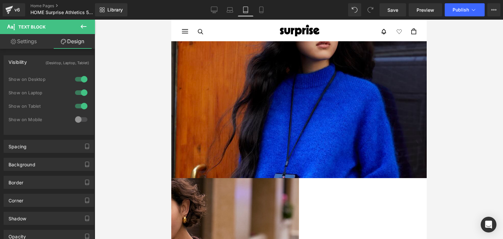
scroll to position [38, 0]
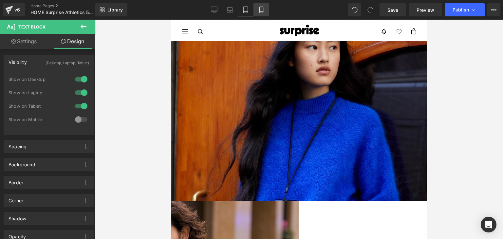
click at [262, 10] on icon at bounding box center [261, 10] width 7 height 7
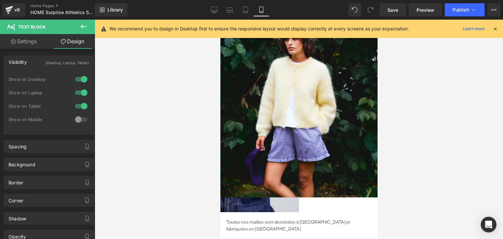
scroll to position [42, 0]
click at [244, 11] on icon at bounding box center [245, 10] width 7 height 7
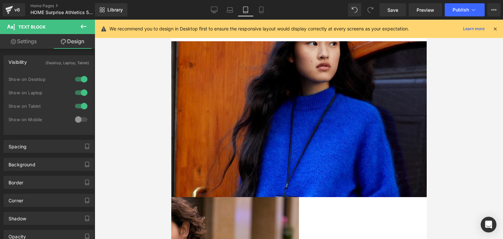
scroll to position [38, 0]
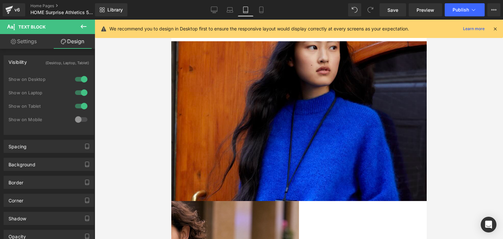
click at [97, 158] on font "PULL [PERSON_NAME]" at bounding box center [75, 159] width 44 height 4
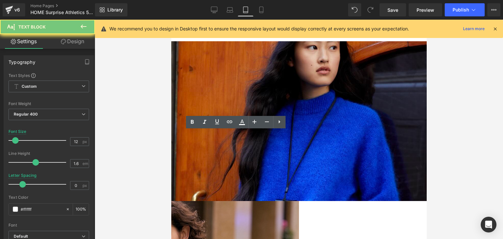
click at [97, 158] on font "PULL [PERSON_NAME]" at bounding box center [75, 159] width 44 height 4
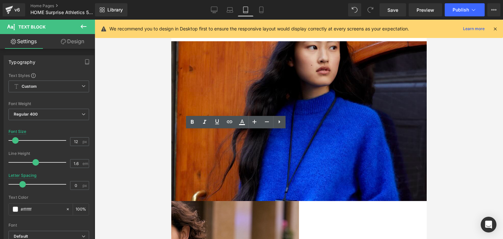
copy font "PULL [PERSON_NAME]"
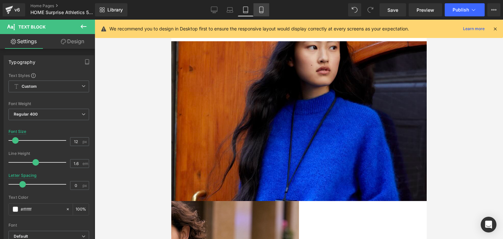
click at [263, 7] on icon at bounding box center [261, 10] width 4 height 6
type input "16"
type input "2.3"
type input "100"
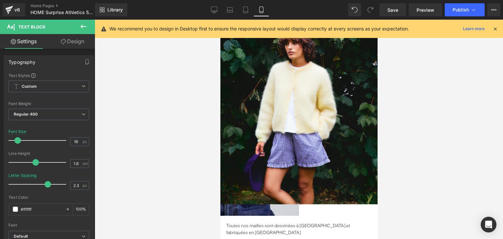
scroll to position [0, 0]
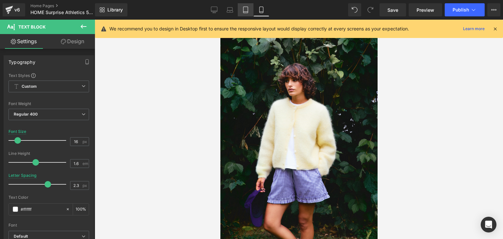
click at [246, 9] on icon at bounding box center [245, 10] width 7 height 7
type input "12"
type input "0"
type input "100"
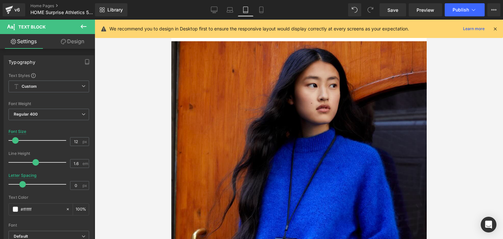
scroll to position [75, 0]
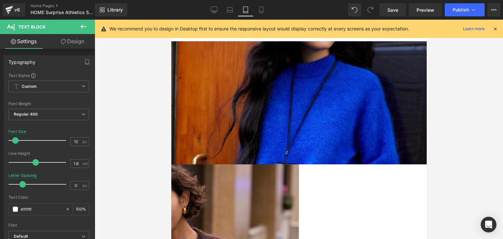
click at [171, 20] on icon at bounding box center [171, 20] width 0 height 0
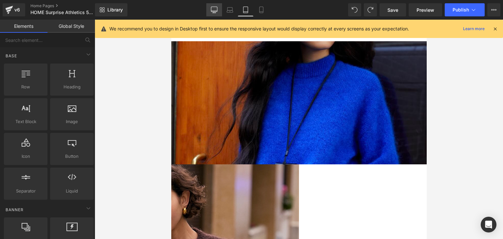
click at [211, 12] on link "Desktop" at bounding box center [214, 9] width 16 height 13
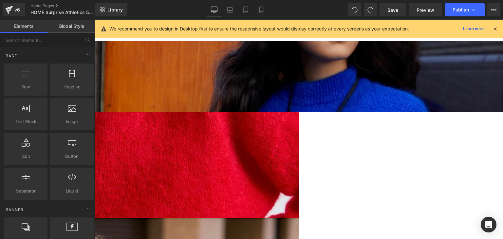
scroll to position [115, 0]
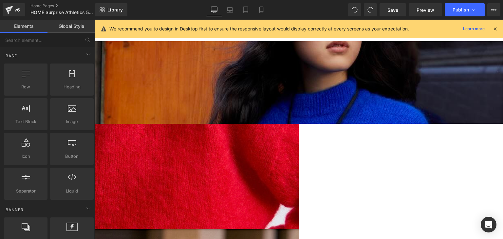
click at [118, 195] on p "PULL [PERSON_NAME]" at bounding box center [95, 198] width 376 height 7
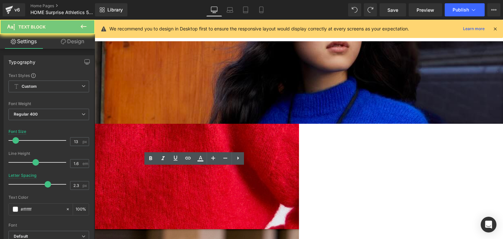
click at [118, 195] on p "PULL [PERSON_NAME]" at bounding box center [95, 198] width 376 height 7
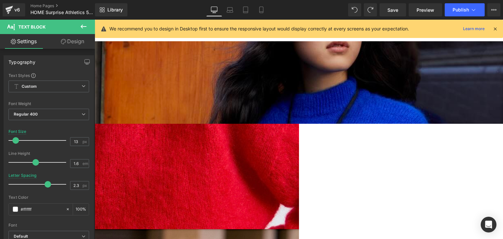
click at [74, 44] on link "Design" at bounding box center [72, 41] width 47 height 15
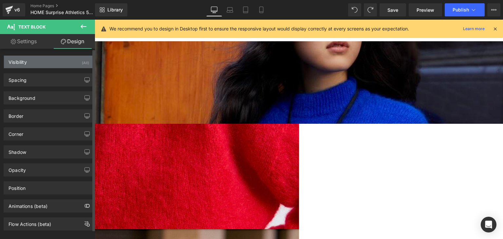
click at [51, 65] on div "Visibility (All)" at bounding box center [49, 62] width 90 height 12
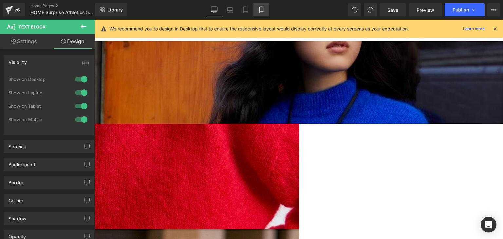
click at [257, 12] on link "Mobile" at bounding box center [261, 9] width 16 height 13
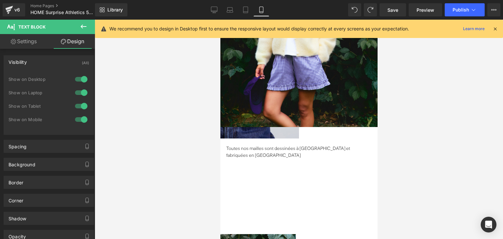
scroll to position [0, 0]
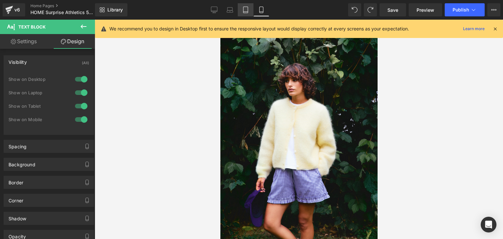
click at [242, 9] on icon at bounding box center [245, 10] width 7 height 7
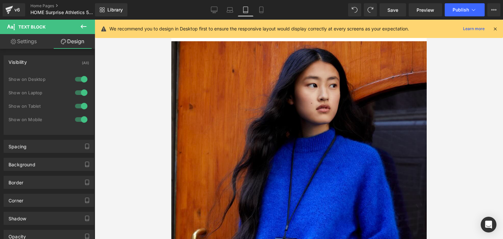
scroll to position [75, 0]
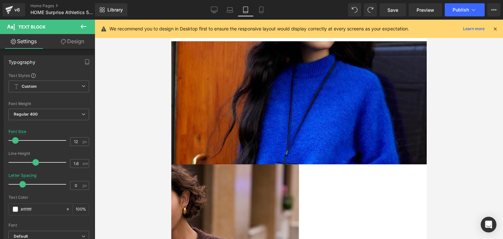
click at [72, 45] on link "Design" at bounding box center [72, 41] width 47 height 15
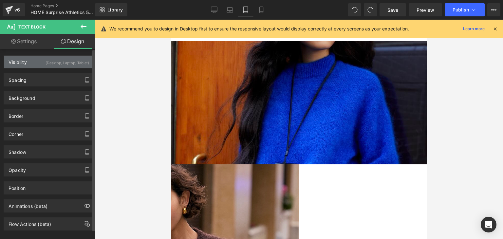
click at [69, 62] on div "(Desktop, Laptop, Tablet)" at bounding box center [68, 61] width 44 height 11
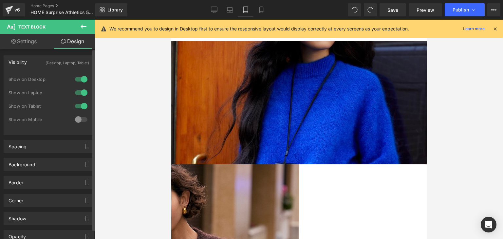
click at [78, 121] on div at bounding box center [81, 119] width 16 height 10
click at [260, 10] on icon at bounding box center [261, 10] width 7 height 7
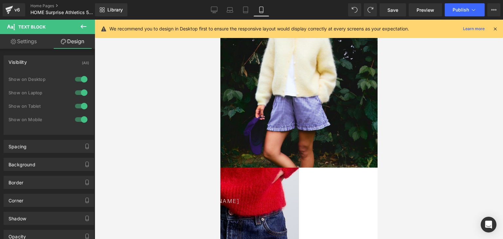
scroll to position [144, 0]
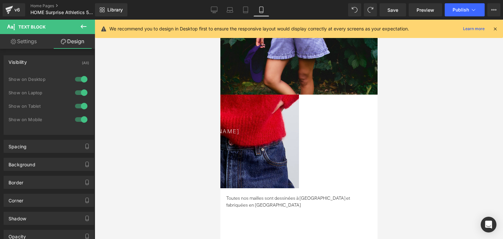
click at [220, 20] on icon at bounding box center [220, 20] width 0 height 0
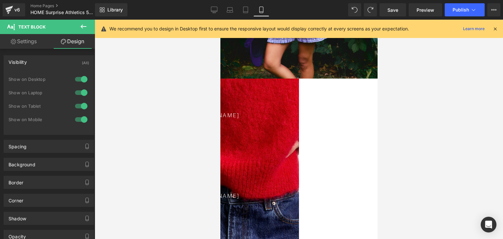
scroll to position [160, 0]
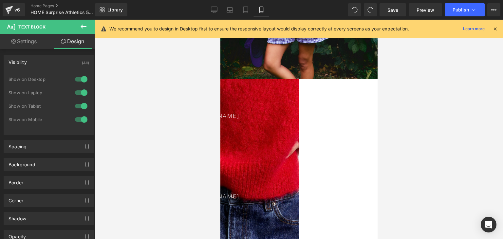
click at [290, 113] on p "CARDIGAN [PERSON_NAME]" at bounding box center [220, 116] width 141 height 9
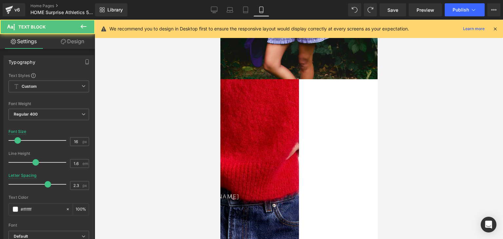
click at [290, 114] on p "PULL [PERSON_NAME]" at bounding box center [220, 116] width 141 height 9
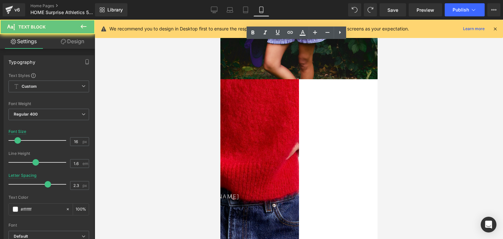
click at [290, 114] on p "PULL [PERSON_NAME]" at bounding box center [220, 116] width 141 height 9
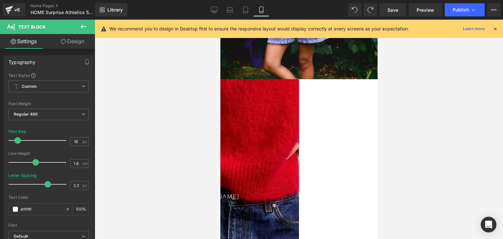
click at [79, 44] on link "Design" at bounding box center [72, 41] width 47 height 15
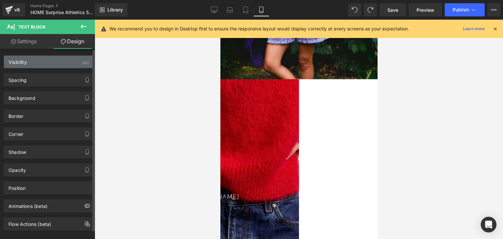
click at [65, 61] on div "Visibility (All)" at bounding box center [49, 62] width 90 height 12
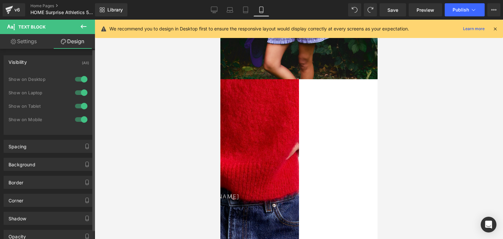
click at [82, 78] on div at bounding box center [81, 79] width 16 height 10
click at [83, 92] on div at bounding box center [81, 92] width 16 height 10
click at [82, 103] on div at bounding box center [81, 106] width 16 height 10
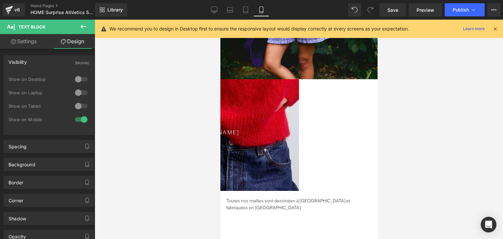
scroll to position [97, 0]
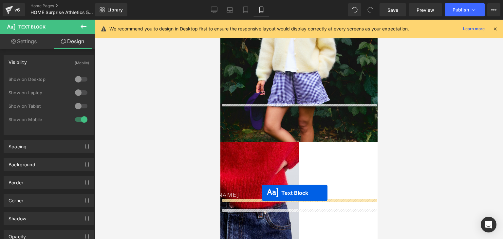
drag, startPoint x: 267, startPoint y: 80, endPoint x: 262, endPoint y: 193, distance: 113.1
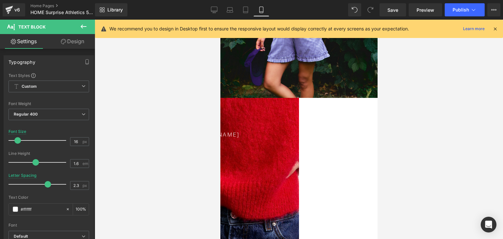
scroll to position [142, 0]
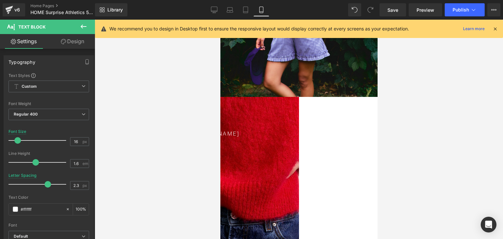
click at [290, 120] on p at bounding box center [220, 117] width 141 height 9
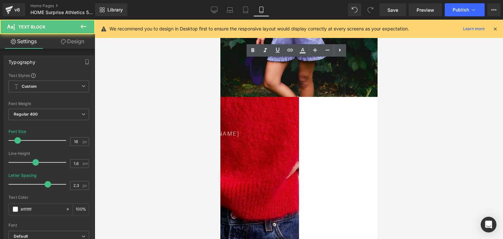
click at [290, 135] on p "CARDIGAN [PERSON_NAME]" at bounding box center [220, 134] width 141 height 9
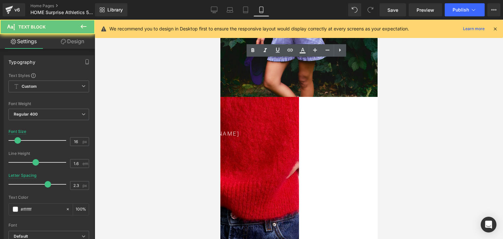
click at [290, 135] on p "CARDIGAN [PERSON_NAME]" at bounding box center [220, 134] width 141 height 9
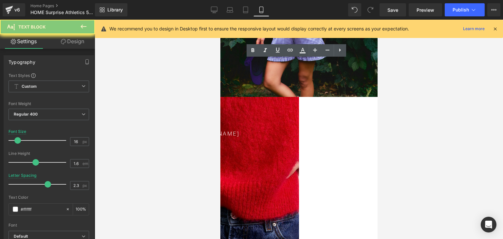
click at [290, 135] on p "CARDIGAN [PERSON_NAME]" at bounding box center [220, 134] width 141 height 9
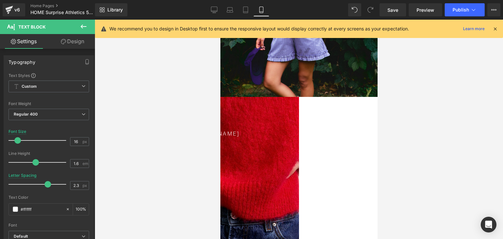
click at [81, 45] on link "Design" at bounding box center [72, 41] width 47 height 15
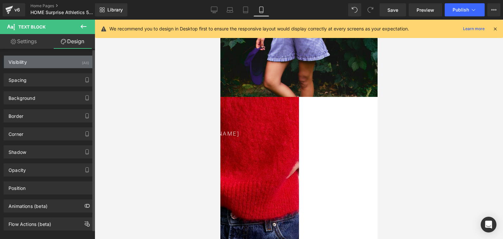
click at [71, 59] on div "Visibility (All)" at bounding box center [49, 62] width 90 height 12
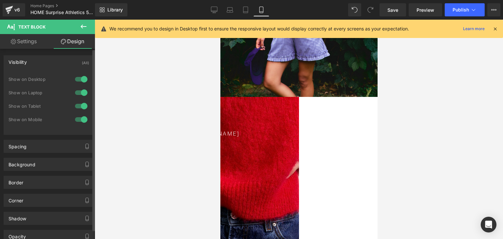
click at [80, 120] on div at bounding box center [81, 119] width 16 height 10
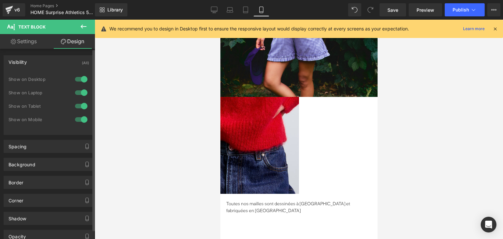
scroll to position [63, 0]
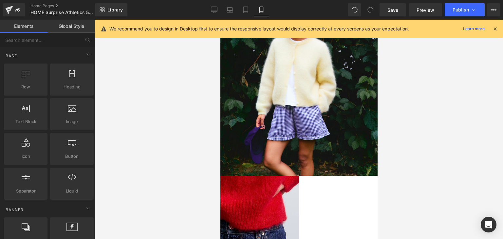
click at [165, 126] on div at bounding box center [299, 129] width 408 height 219
click at [214, 13] on icon at bounding box center [214, 13] width 3 height 0
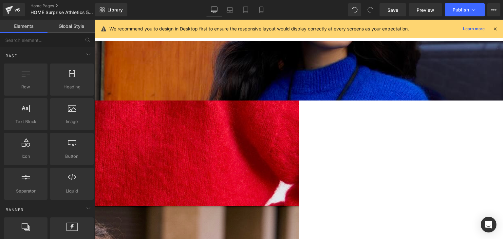
scroll to position [139, 0]
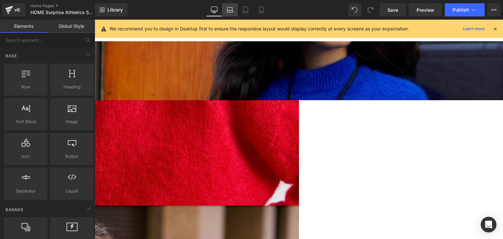
click at [226, 8] on link "Laptop" at bounding box center [230, 9] width 16 height 13
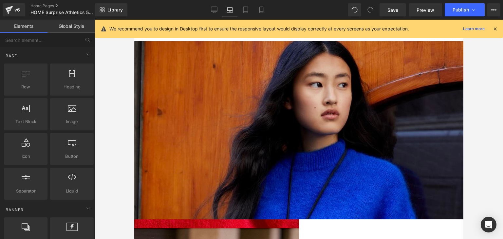
scroll to position [0, 0]
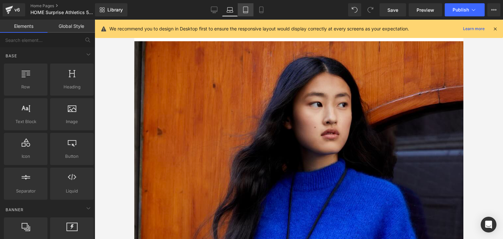
click at [241, 9] on link "Tablet" at bounding box center [246, 9] width 16 height 13
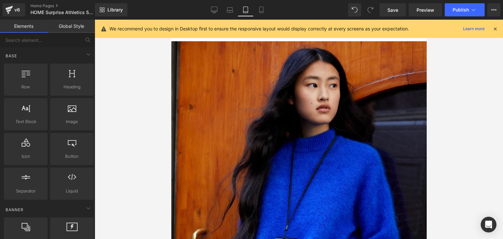
scroll to position [21, 0]
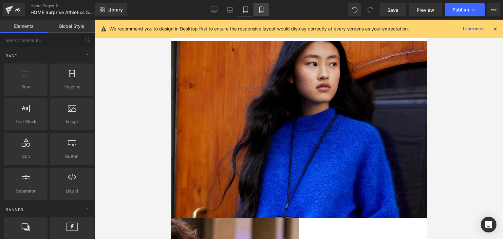
click at [263, 11] on icon at bounding box center [261, 10] width 7 height 7
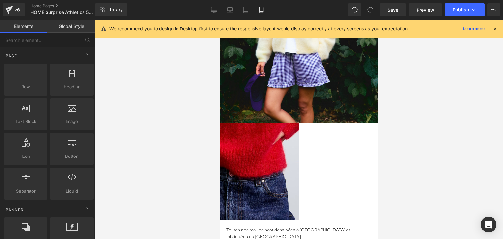
scroll to position [116, 0]
click at [172, 138] on div at bounding box center [299, 129] width 408 height 219
click at [461, 7] on span "Publish" at bounding box center [461, 9] width 16 height 5
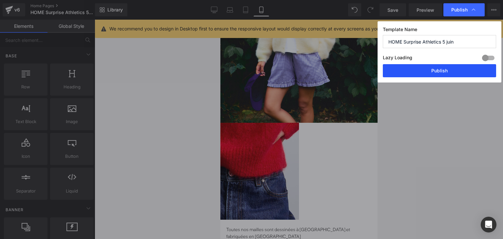
click at [435, 71] on button "Publish" at bounding box center [439, 70] width 113 height 13
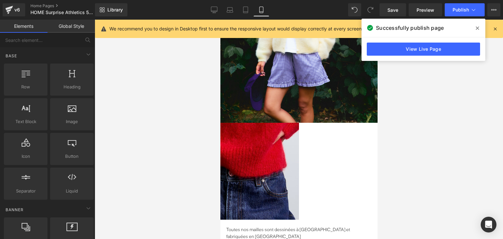
click at [478, 28] on icon at bounding box center [477, 28] width 3 height 3
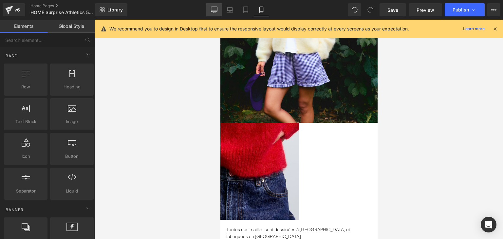
click at [212, 8] on icon at bounding box center [214, 10] width 7 height 7
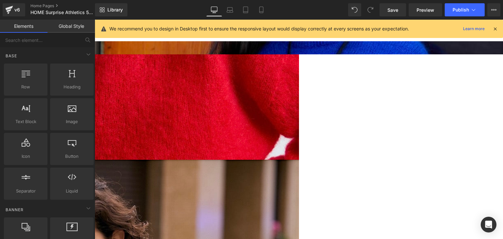
scroll to position [149, 0]
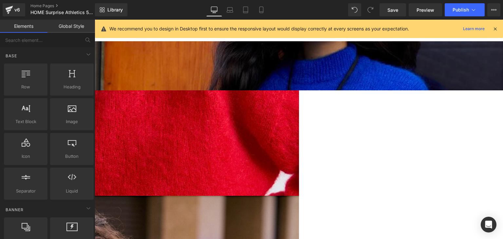
click at [95, 20] on span "Text Block" at bounding box center [95, 20] width 0 height 0
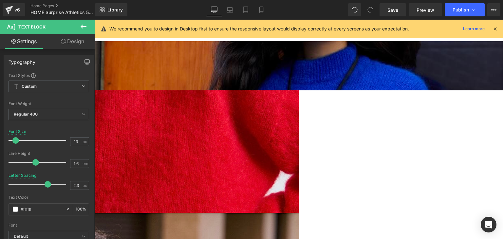
click at [186, 184] on div "52px" at bounding box center [95, 187] width 408 height 17
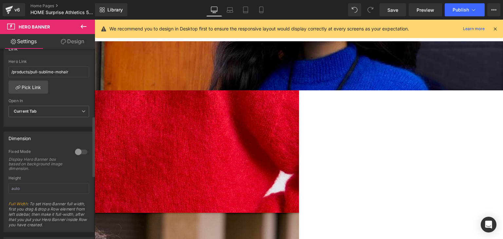
scroll to position [212, 0]
click at [79, 151] on div at bounding box center [81, 150] width 16 height 10
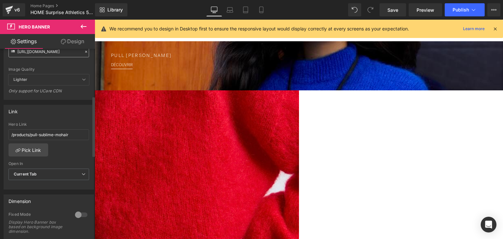
scroll to position [149, 0]
click at [78, 213] on div at bounding box center [81, 213] width 16 height 10
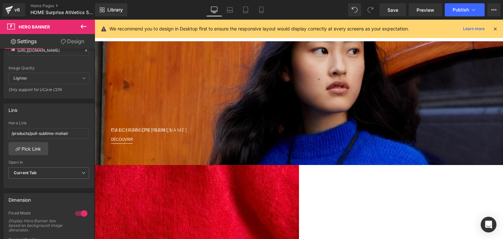
scroll to position [64, 0]
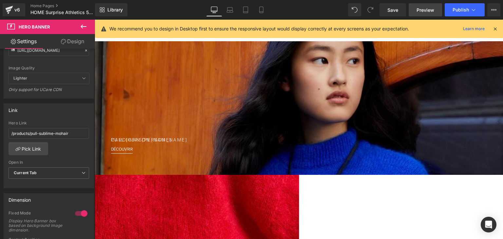
click at [433, 8] on span "Preview" at bounding box center [426, 10] width 18 height 7
click at [77, 213] on div at bounding box center [81, 213] width 16 height 10
click at [190, 147] on div "PULL JANE Text Block DÉCOUVRIR Text Block" at bounding box center [299, 64] width 408 height 219
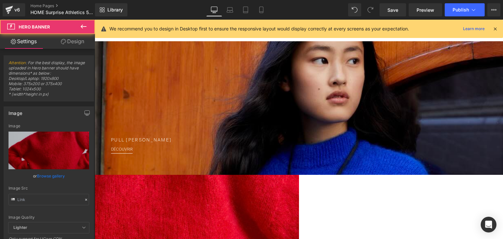
type input "https://cdn.shopify.com/s/files/1/2450/1565/files/Com_jane_red_new.jpg?v=175748…"
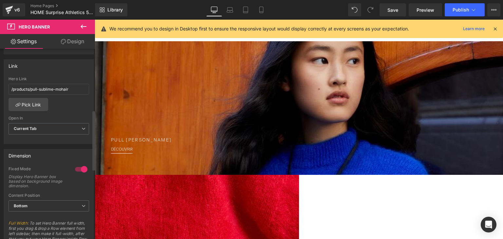
scroll to position [194, 0]
click at [75, 167] on div at bounding box center [81, 169] width 16 height 10
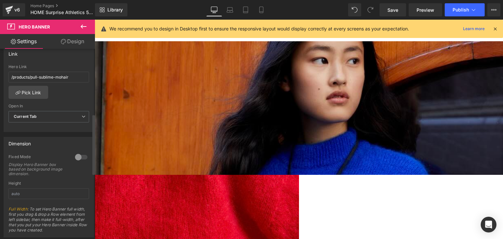
scroll to position [205, 0]
click at [74, 156] on div at bounding box center [81, 157] width 16 height 10
click at [54, 191] on span "Bottom" at bounding box center [49, 194] width 81 height 11
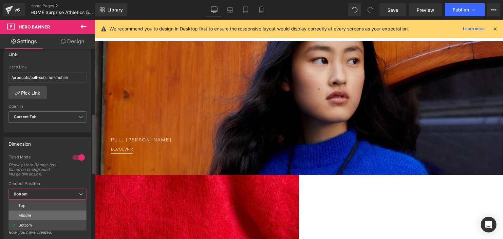
click at [46, 211] on li "Middle" at bounding box center [48, 216] width 78 height 10
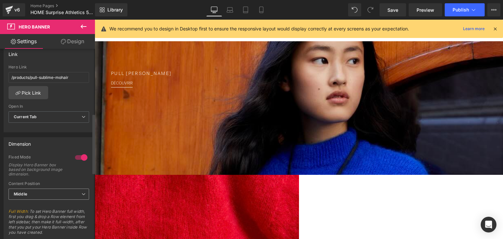
click at [53, 193] on span "Middle" at bounding box center [49, 194] width 81 height 11
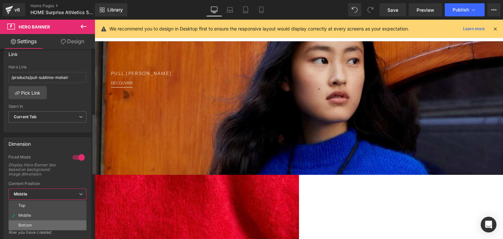
click at [44, 222] on li "Bottom" at bounding box center [48, 225] width 78 height 10
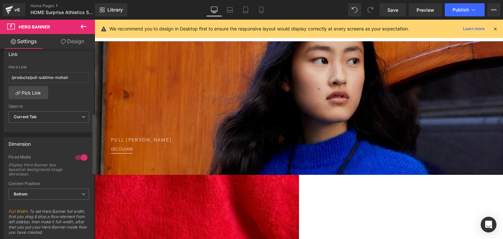
click at [79, 155] on div at bounding box center [81, 157] width 16 height 10
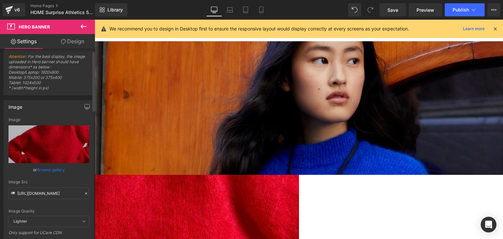
scroll to position [7, 0]
click at [85, 105] on icon "button" at bounding box center [86, 106] width 5 height 5
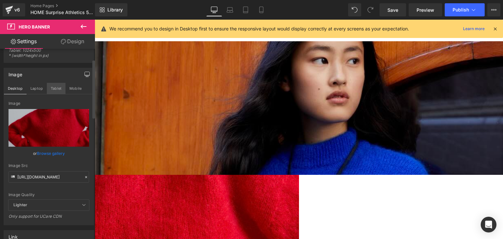
scroll to position [42, 0]
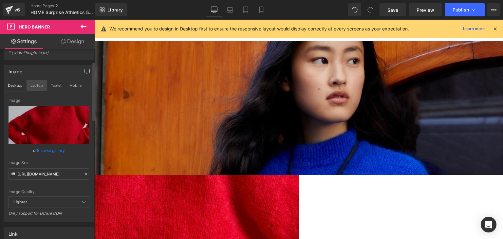
click at [37, 83] on button "Laptop" at bounding box center [37, 85] width 20 height 11
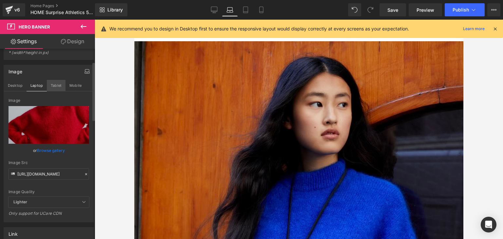
click at [49, 84] on button "Tablet" at bounding box center [56, 85] width 19 height 11
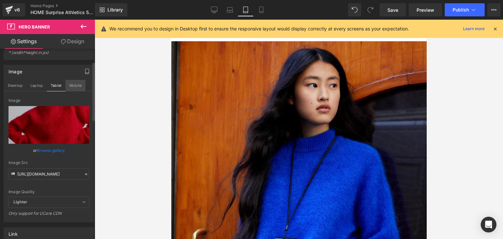
click at [72, 83] on button "Mobile" at bounding box center [75, 85] width 20 height 11
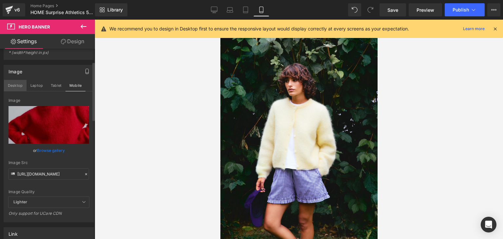
click at [18, 82] on button "Desktop" at bounding box center [15, 85] width 23 height 11
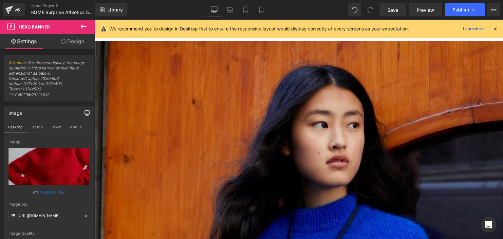
click at [69, 40] on link "Design" at bounding box center [72, 41] width 47 height 15
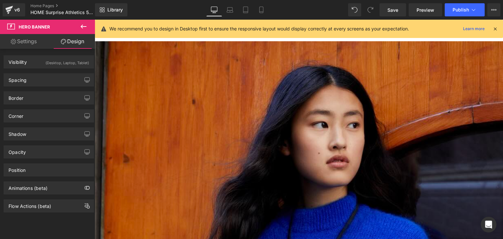
click at [495, 28] on icon at bounding box center [495, 29] width 6 height 6
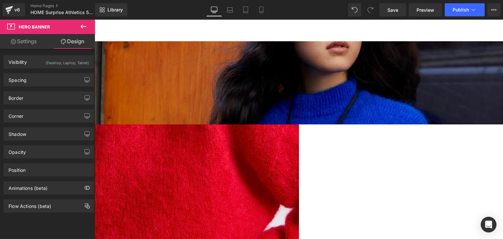
scroll to position [135, 0]
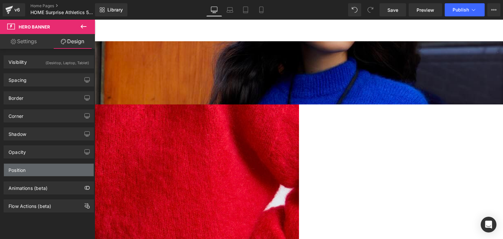
click at [70, 171] on div "Position" at bounding box center [49, 170] width 90 height 12
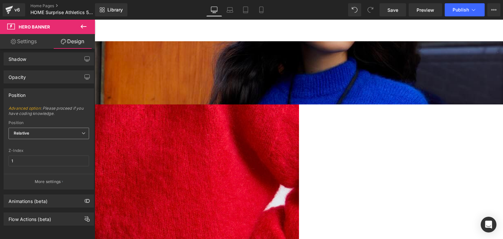
scroll to position [78, 0]
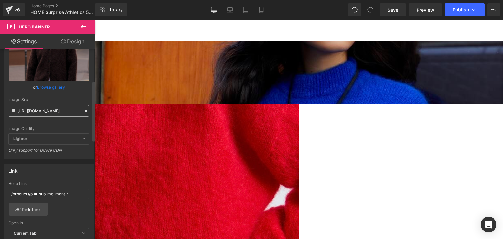
scroll to position [101, 0]
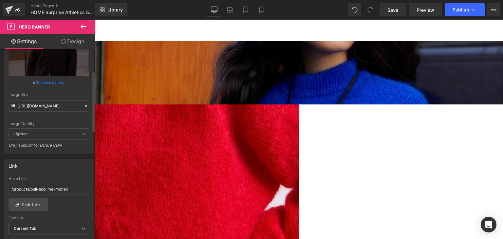
scroll to position [97, 0]
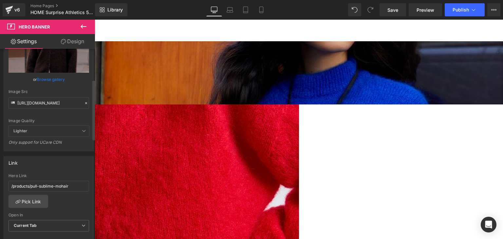
click at [29, 129] on span "Lighter" at bounding box center [49, 131] width 81 height 11
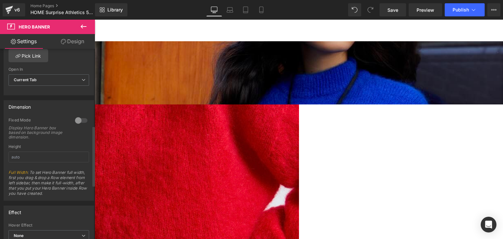
scroll to position [242, 0]
click at [79, 42] on link "Design" at bounding box center [72, 41] width 47 height 15
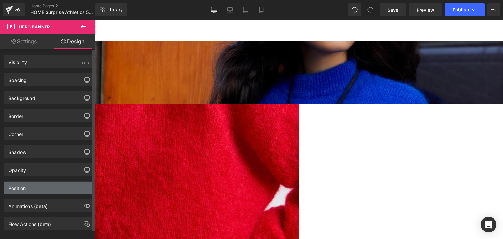
click at [37, 185] on div "Position" at bounding box center [49, 188] width 90 height 12
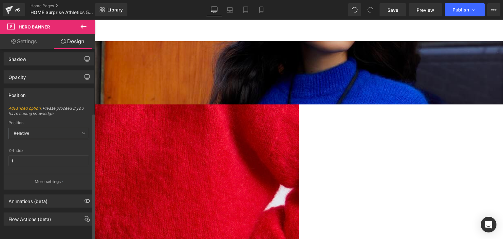
scroll to position [96, 0]
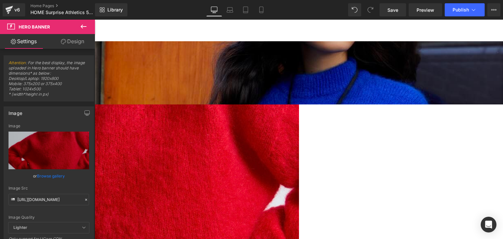
click at [77, 41] on link "Design" at bounding box center [72, 41] width 47 height 15
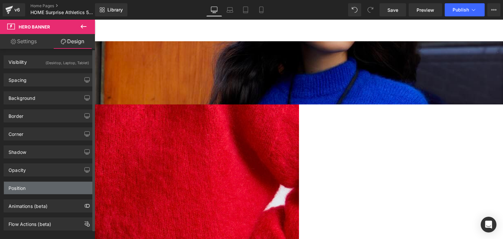
type input "1"
click at [52, 190] on div "Position" at bounding box center [49, 188] width 90 height 12
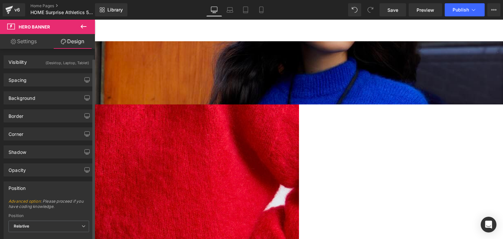
scroll to position [96, 0]
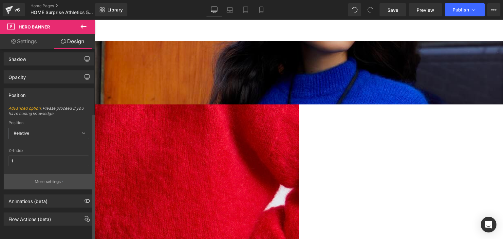
click at [52, 179] on p "More settings" at bounding box center [48, 182] width 26 height 6
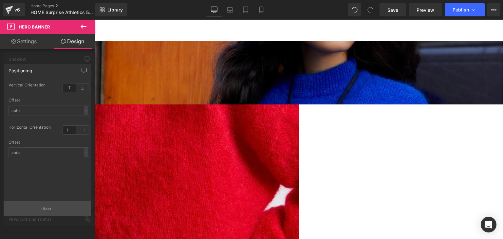
click at [46, 209] on p "Back" at bounding box center [47, 208] width 9 height 5
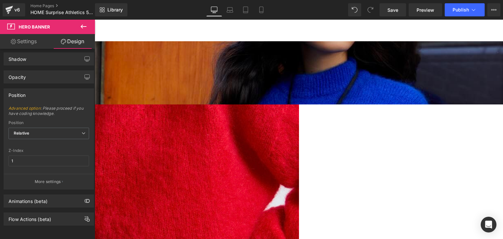
click at [46, 25] on span "Hero Banner" at bounding box center [34, 26] width 31 height 5
click at [76, 25] on button at bounding box center [83, 27] width 23 height 14
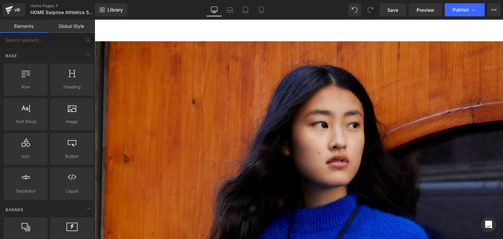
scroll to position [0, 0]
click at [230, 8] on icon at bounding box center [230, 10] width 7 height 7
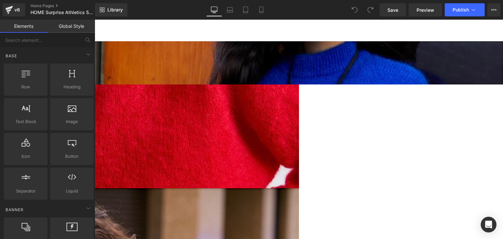
scroll to position [166, 0]
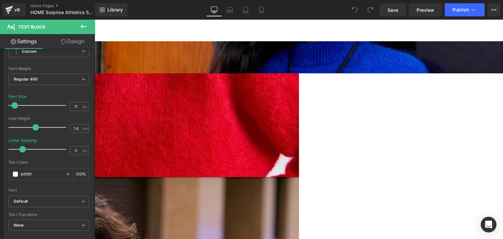
scroll to position [0, 0]
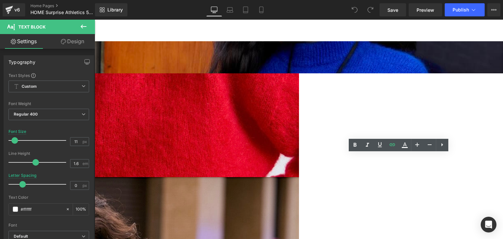
click at [392, 143] on icon at bounding box center [392, 145] width 8 height 8
click at [358, 170] on input "[URL][DOMAIN_NAME]" at bounding box center [360, 170] width 101 height 16
paste input "_pos=1&_sid=97e748b10&_ss=r&variant=50899613286731"
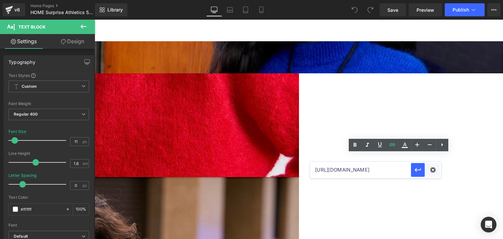
scroll to position [0, 195]
type input "[URL][DOMAIN_NAME]"
click at [420, 168] on icon "button" at bounding box center [418, 170] width 6 height 4
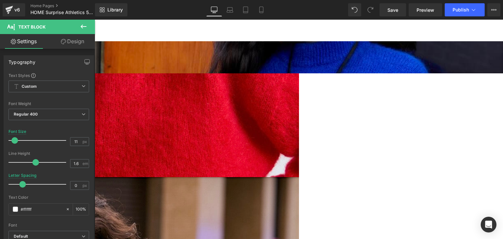
click at [264, 9] on icon at bounding box center [261, 10] width 7 height 7
type input "13"
type input "2.3"
type input "100"
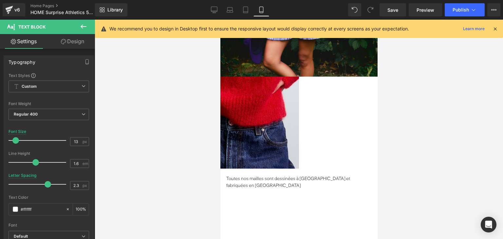
scroll to position [190, 0]
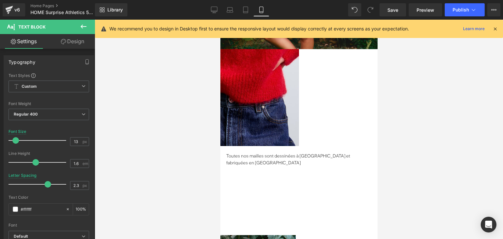
click at [451, 9] on button "Publish" at bounding box center [465, 9] width 40 height 13
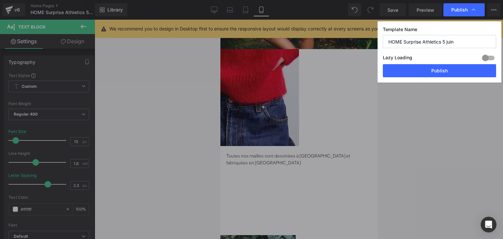
click at [412, 72] on button "Publish" at bounding box center [439, 70] width 113 height 13
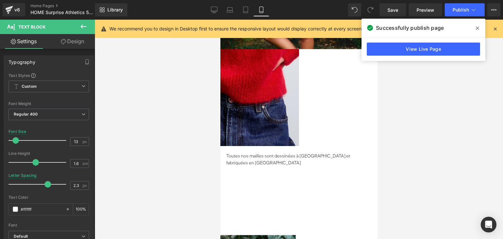
click at [217, 6] on link "Desktop" at bounding box center [214, 9] width 16 height 13
type input "11"
type input "0"
type input "100"
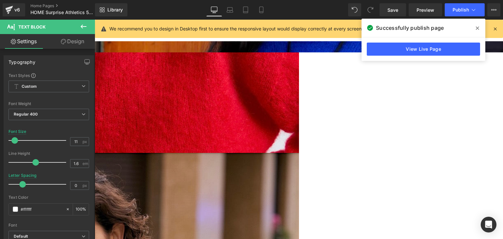
scroll to position [226, 0]
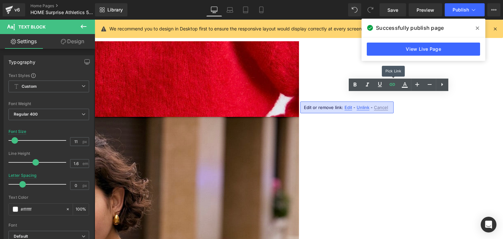
click at [395, 87] on icon at bounding box center [392, 85] width 8 height 8
type input "[URL][DOMAIN_NAME]"
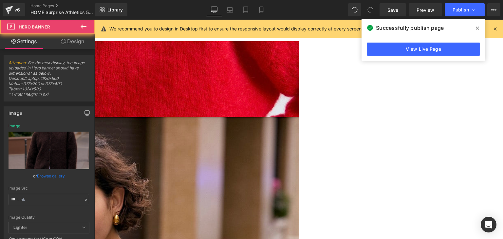
type input "[URL][DOMAIN_NAME]"
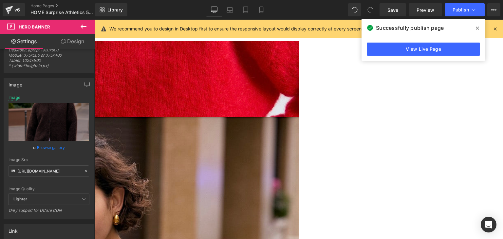
scroll to position [29, 0]
click at [54, 174] on input "[URL][DOMAIN_NAME]" at bounding box center [49, 170] width 81 height 11
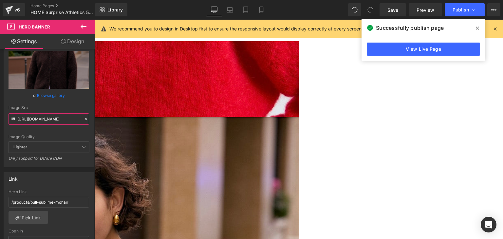
scroll to position [81, 0]
click at [54, 204] on input "/products/pull-sublime-mohair" at bounding box center [49, 201] width 81 height 11
click at [32, 216] on link "Pick Link" at bounding box center [29, 217] width 40 height 13
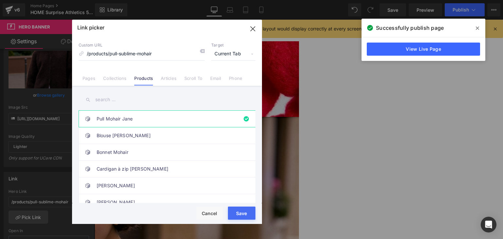
click at [138, 95] on input "text" at bounding box center [167, 99] width 177 height 15
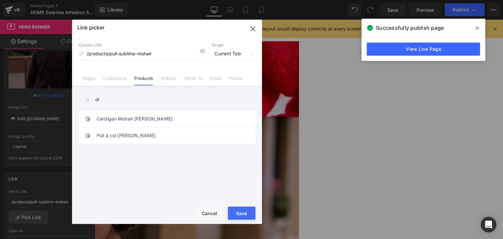
type input "ol"
click at [137, 117] on link "Cardigan Mohair [PERSON_NAME]" at bounding box center [169, 119] width 144 height 16
type input "/products/cardigan-mohair-[PERSON_NAME]"
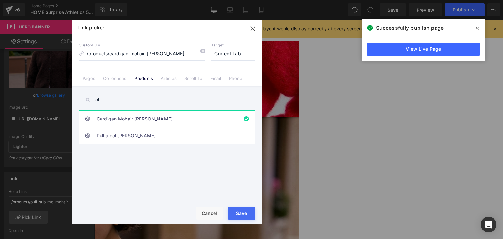
click at [238, 213] on div "Rendering Content" at bounding box center [252, 213] width 40 height 7
click at [241, 209] on button "Save" at bounding box center [242, 213] width 28 height 13
type input "/products/cardigan-mohair-[PERSON_NAME]"
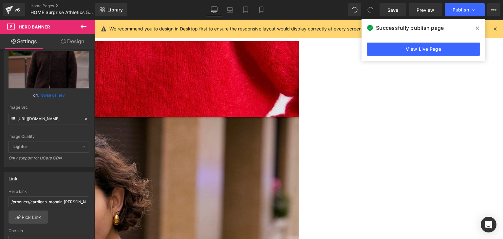
click at [464, 11] on span "Publish" at bounding box center [461, 9] width 16 height 5
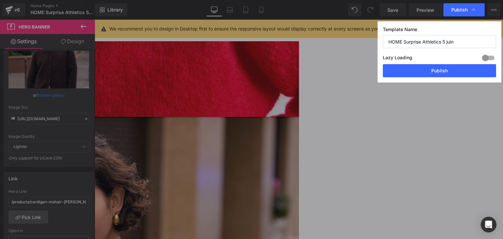
click at [433, 72] on button "Publish" at bounding box center [439, 70] width 113 height 13
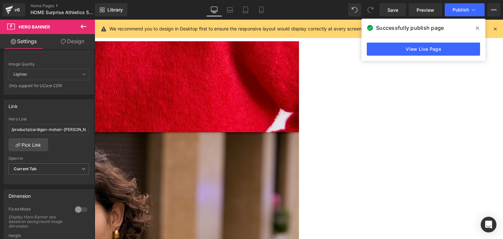
scroll to position [153, 0]
click at [68, 168] on span "Current Tab" at bounding box center [49, 169] width 81 height 11
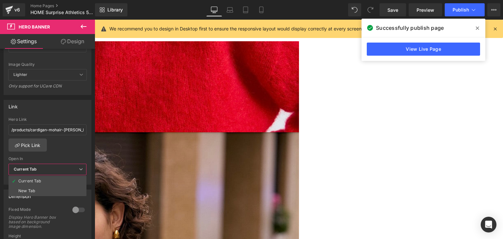
click at [68, 168] on span "Current Tab" at bounding box center [48, 169] width 78 height 11
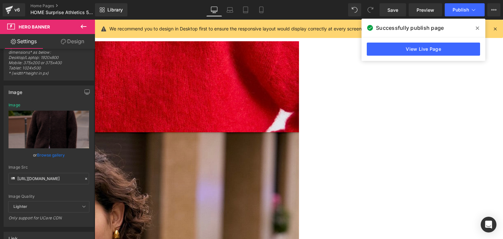
scroll to position [18, 0]
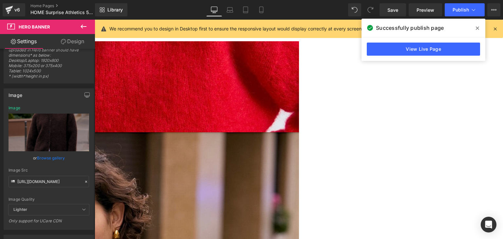
click at [75, 41] on link "Design" at bounding box center [72, 41] width 47 height 15
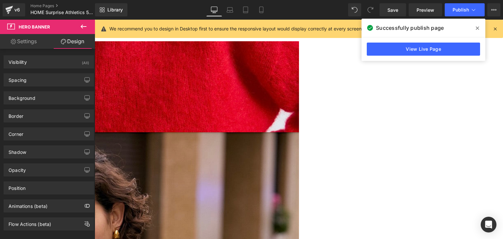
click at [266, 10] on link "Mobile" at bounding box center [261, 9] width 16 height 13
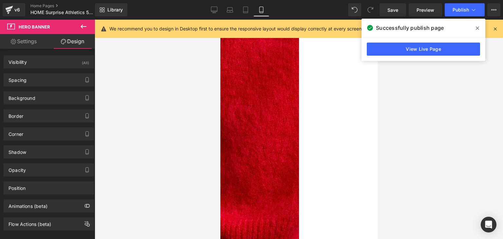
scroll to position [0, 0]
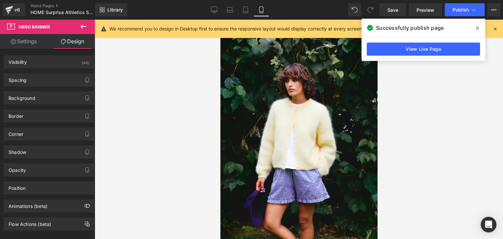
click at [477, 25] on span at bounding box center [477, 28] width 10 height 10
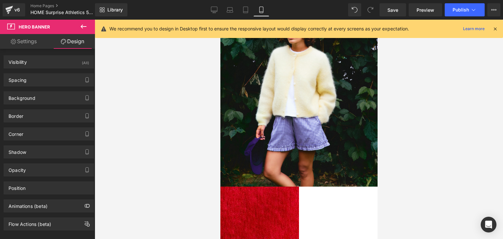
scroll to position [54, 0]
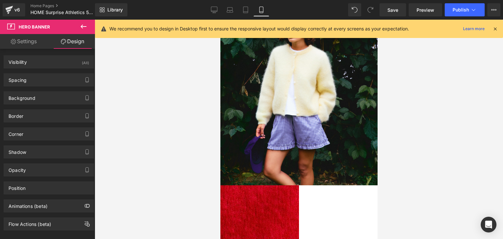
click at [27, 40] on link "Settings" at bounding box center [23, 41] width 47 height 15
type input "[URL][DOMAIN_NAME]"
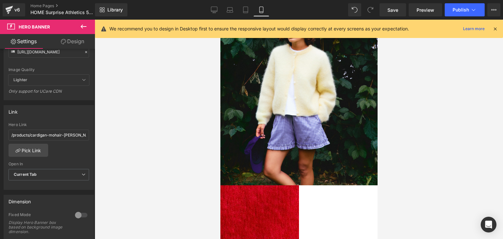
scroll to position [148, 0]
click at [34, 151] on link "Pick Link" at bounding box center [29, 149] width 40 height 13
click at [70, 41] on link "Design" at bounding box center [72, 41] width 47 height 15
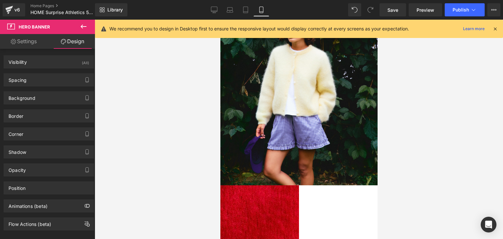
scroll to position [9, 0]
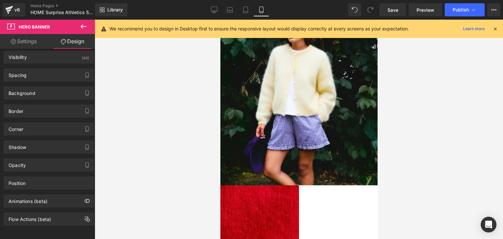
click at [55, 55] on div "Visibility (All)" at bounding box center [49, 57] width 90 height 12
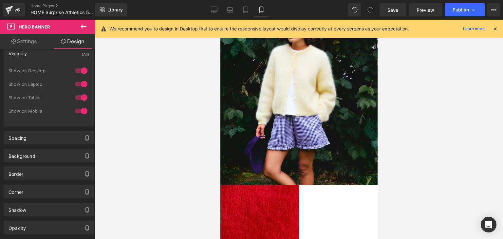
click at [75, 71] on div at bounding box center [81, 70] width 16 height 10
click at [217, 11] on icon at bounding box center [214, 9] width 6 height 5
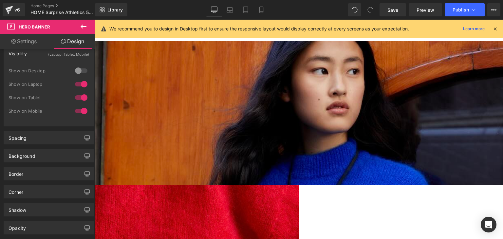
scroll to position [0, 0]
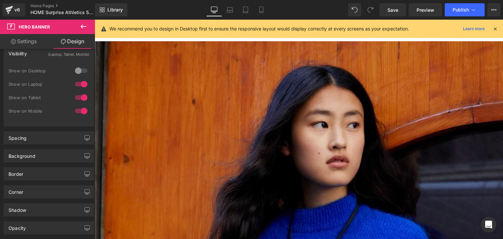
click at [74, 70] on div at bounding box center [81, 70] width 16 height 10
click at [264, 8] on icon at bounding box center [261, 10] width 7 height 7
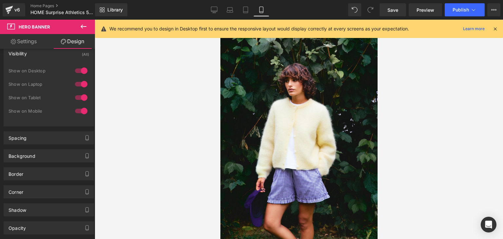
scroll to position [94, 0]
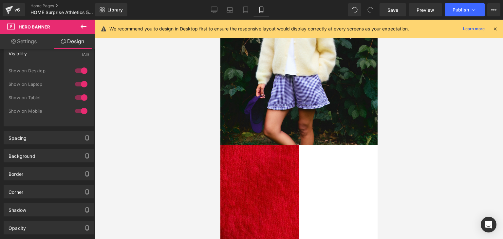
click at [30, 41] on link "Settings" at bounding box center [23, 41] width 47 height 15
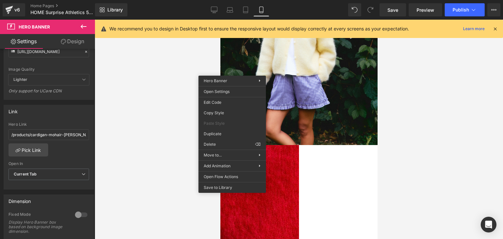
click at [495, 29] on icon at bounding box center [495, 29] width 6 height 6
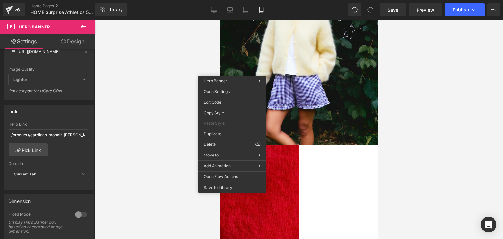
click at [426, 137] on div at bounding box center [299, 129] width 408 height 219
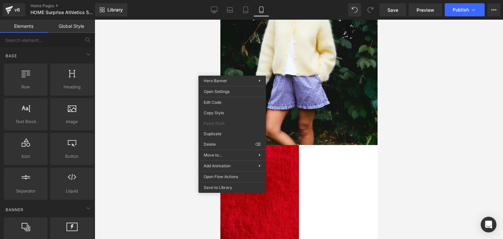
click at [426, 137] on div at bounding box center [299, 129] width 408 height 219
drag, startPoint x: 140, startPoint y: 58, endPoint x: 406, endPoint y: 109, distance: 271.1
click at [406, 109] on div at bounding box center [299, 129] width 408 height 219
click at [438, 165] on div at bounding box center [299, 129] width 408 height 219
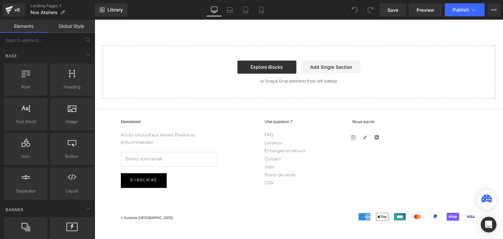
scroll to position [2734, 0]
